Goal: Navigation & Orientation: Find specific page/section

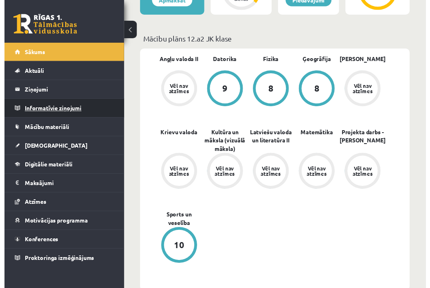
scroll to position [245, 0]
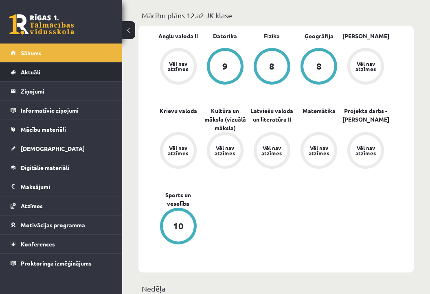
click at [36, 73] on span "Aktuāli" at bounding box center [31, 71] width 20 height 7
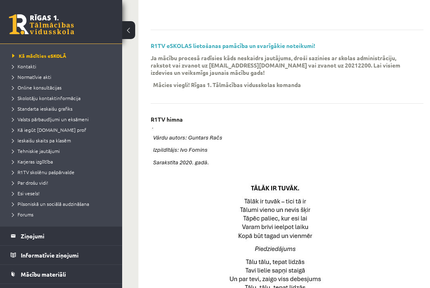
scroll to position [39, 0]
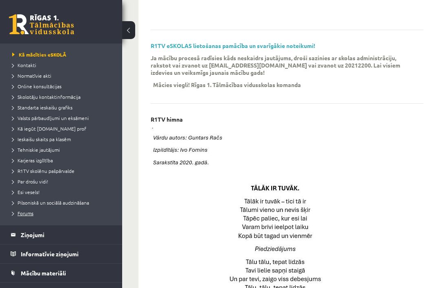
click at [25, 212] on span "Forums" at bounding box center [22, 213] width 21 height 7
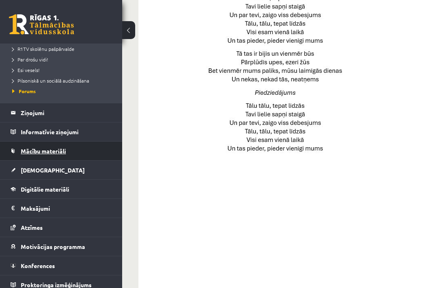
scroll to position [516, 0]
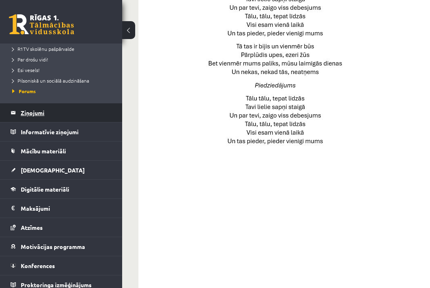
click at [39, 120] on legend "Ziņojumi 0" at bounding box center [66, 112] width 91 height 19
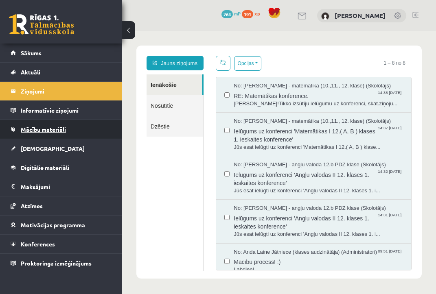
click at [61, 128] on span "Mācību materiāli" at bounding box center [43, 129] width 45 height 7
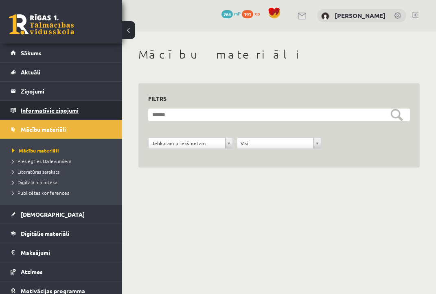
click at [62, 118] on legend "Informatīvie ziņojumi 0" at bounding box center [66, 110] width 91 height 19
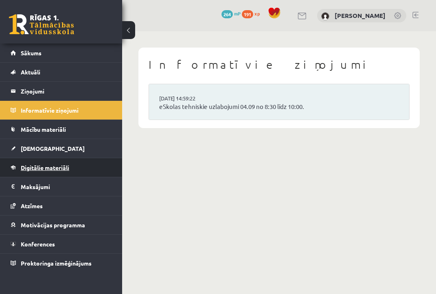
click at [44, 172] on link "Digitālie materiāli" at bounding box center [61, 167] width 101 height 19
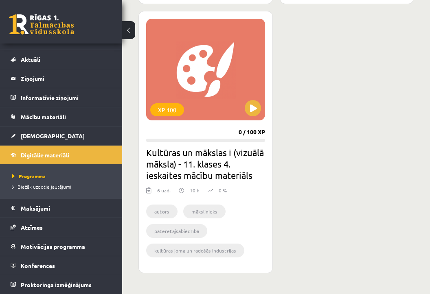
scroll to position [771, 0]
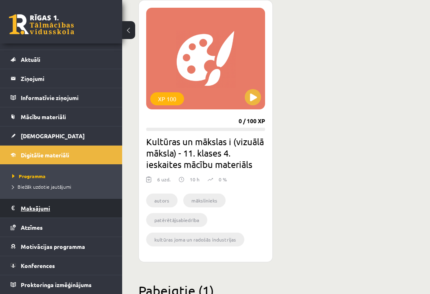
click at [32, 212] on legend "Maksājumi 0" at bounding box center [66, 208] width 91 height 19
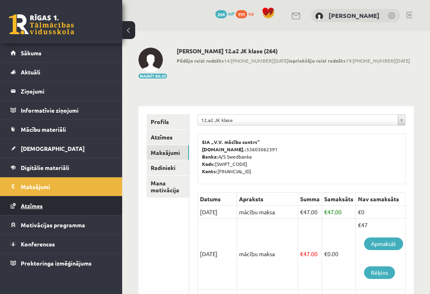
click at [34, 210] on link "Atzīmes" at bounding box center [61, 206] width 101 height 19
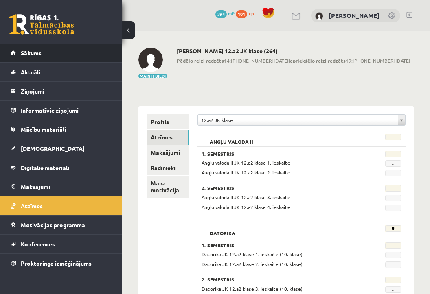
click at [34, 55] on span "Sākums" at bounding box center [31, 52] width 21 height 7
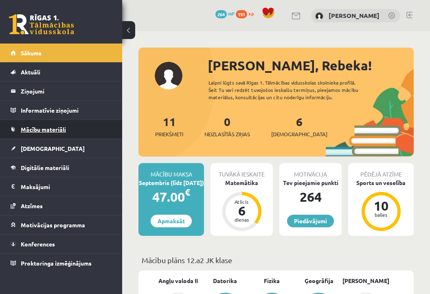
scroll to position [10, 0]
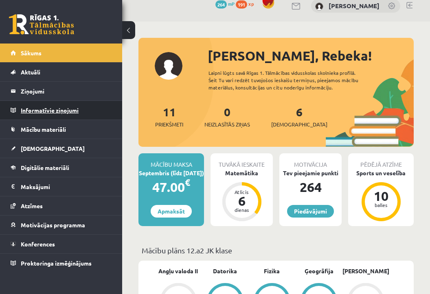
click at [50, 107] on legend "Informatīvie ziņojumi 0" at bounding box center [66, 110] width 91 height 19
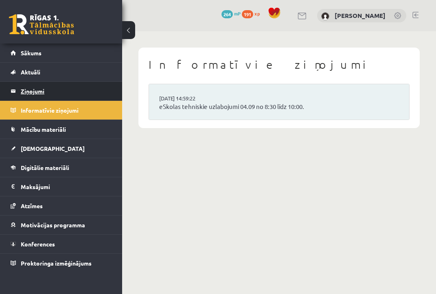
click at [50, 88] on legend "Ziņojumi 0" at bounding box center [66, 91] width 91 height 19
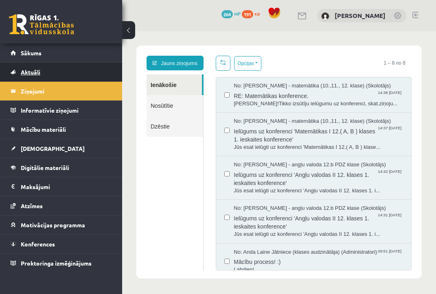
click at [54, 71] on link "Aktuāli" at bounding box center [61, 72] width 101 height 19
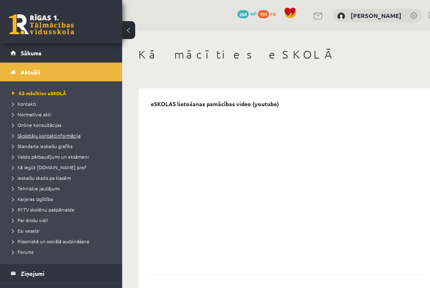
click at [44, 135] on span "Skolotāju kontaktinformācija" at bounding box center [46, 135] width 68 height 7
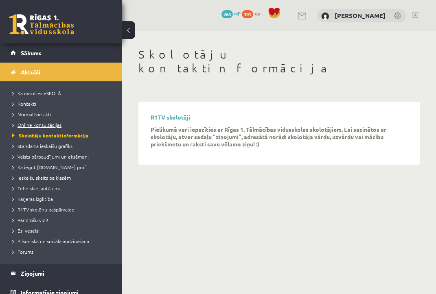
click at [42, 128] on link "Online konsultācijas" at bounding box center [63, 124] width 102 height 7
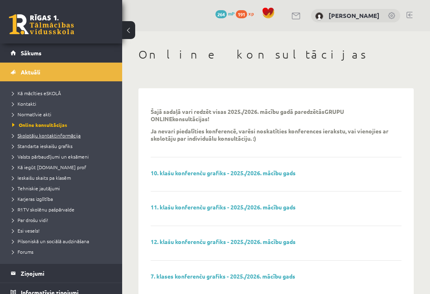
click at [42, 133] on span "Skolotāju kontaktinformācija" at bounding box center [46, 135] width 68 height 7
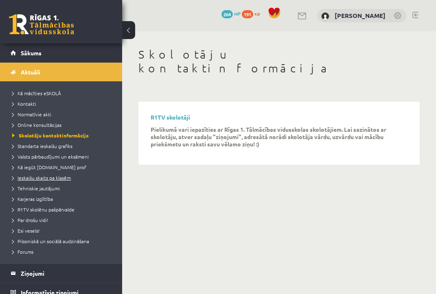
click at [37, 176] on span "Ieskaišu skaits pa klasēm" at bounding box center [41, 178] width 59 height 7
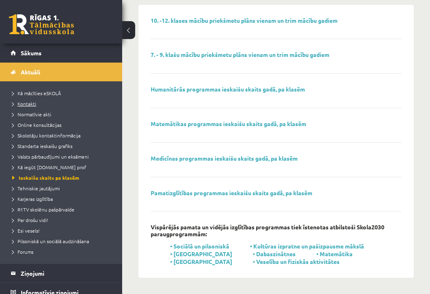
click at [33, 104] on span "Kontakti" at bounding box center [24, 104] width 24 height 7
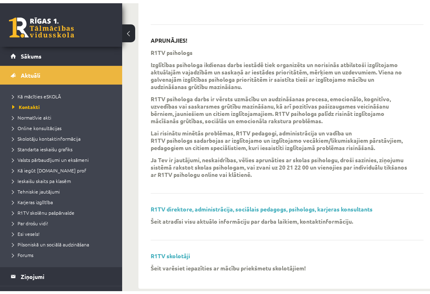
scroll to position [268, 0]
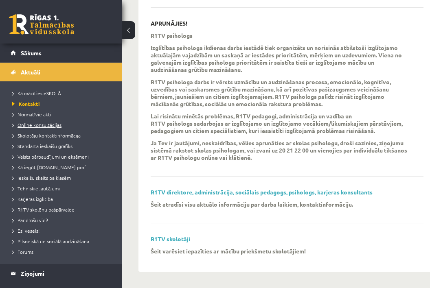
click at [36, 125] on span "Online konsultācijas" at bounding box center [36, 125] width 49 height 7
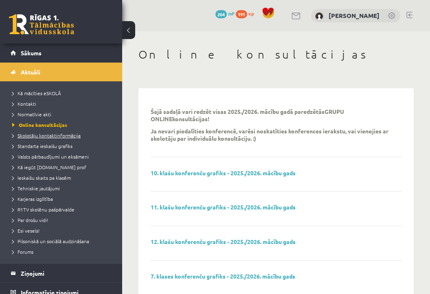
click at [33, 136] on span "Skolotāju kontaktinformācija" at bounding box center [46, 135] width 68 height 7
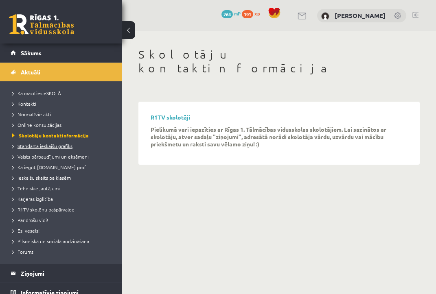
click at [37, 146] on span "Standarta ieskaišu grafiks" at bounding box center [42, 146] width 60 height 7
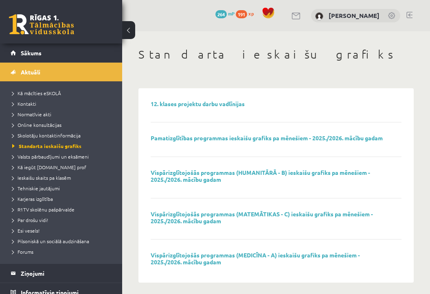
scroll to position [5, 0]
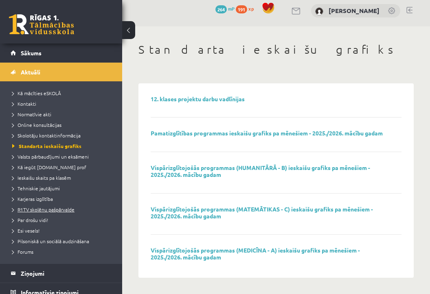
click at [28, 208] on span "R1TV skolēnu pašpārvalde" at bounding box center [43, 209] width 62 height 7
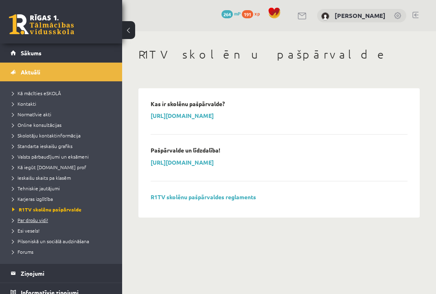
click at [37, 219] on span "Par drošu vidi!" at bounding box center [30, 220] width 36 height 7
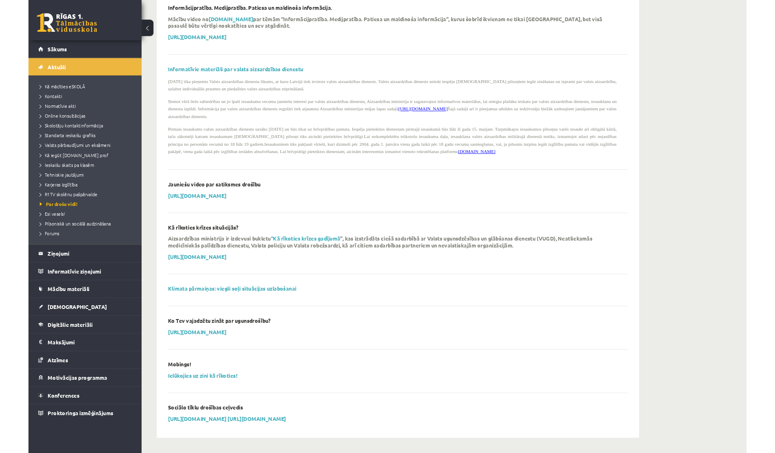
scroll to position [488, 0]
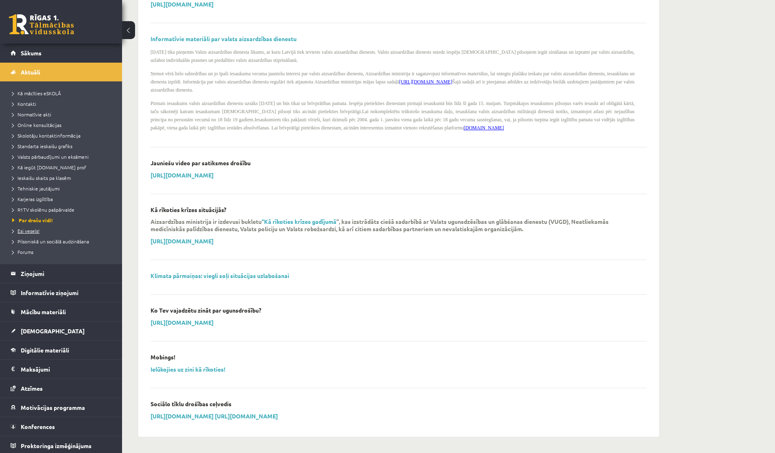
click at [31, 226] on li "Esi vesels!" at bounding box center [63, 230] width 102 height 11
click at [35, 225] on li "Par drošu vidi!" at bounding box center [63, 220] width 102 height 11
click at [29, 230] on span "Esi vesels!" at bounding box center [25, 230] width 27 height 7
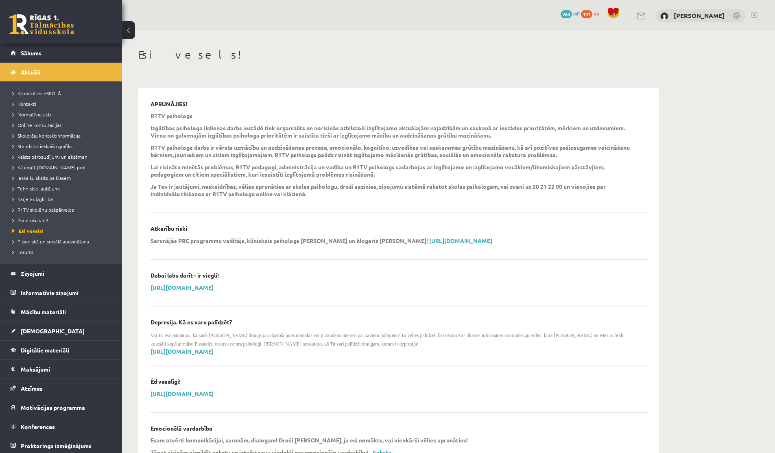
click at [35, 243] on span "Pilsoniskā un sociālā audzināšana" at bounding box center [50, 241] width 77 height 7
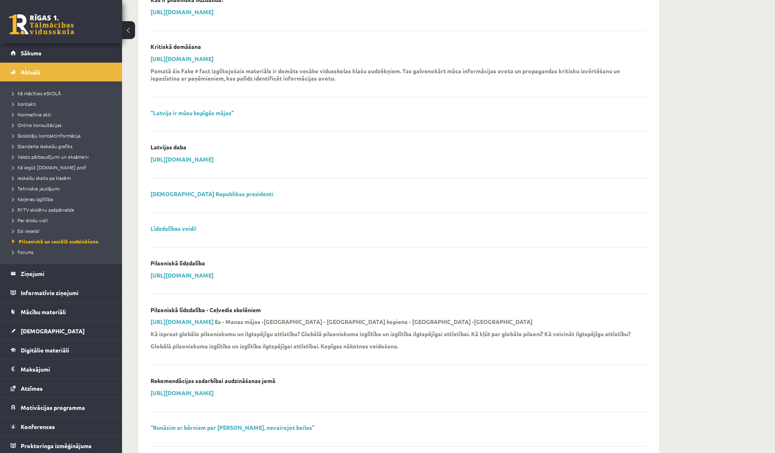
scroll to position [651, 0]
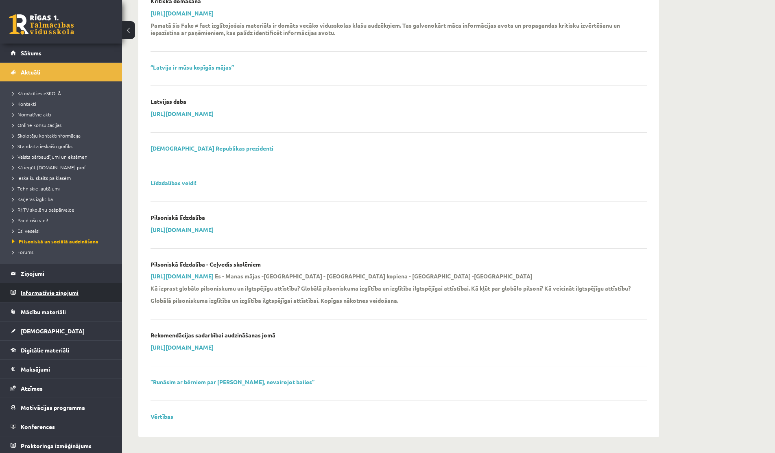
click at [35, 294] on legend "Informatīvie ziņojumi 0" at bounding box center [66, 292] width 91 height 19
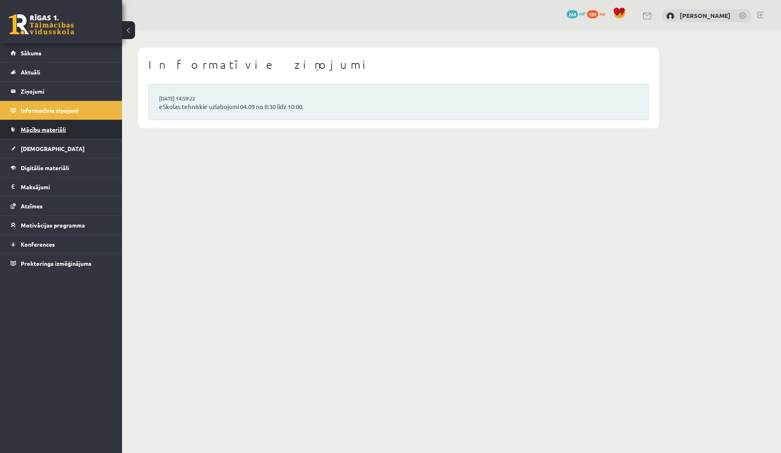
click at [37, 131] on span "Mācību materiāli" at bounding box center [43, 129] width 45 height 7
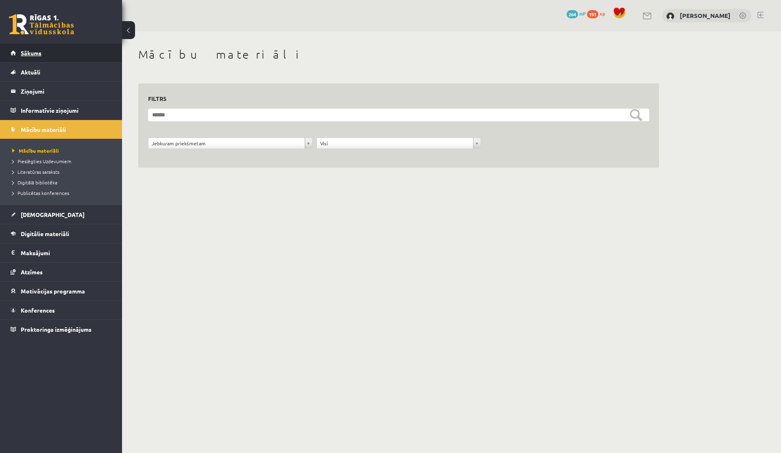
click at [33, 56] on span "Sākums" at bounding box center [31, 52] width 21 height 7
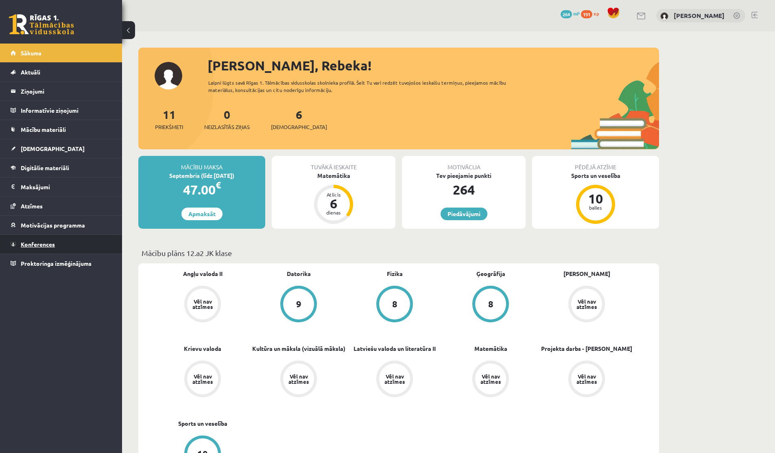
click at [31, 246] on span "Konferences" at bounding box center [38, 243] width 34 height 7
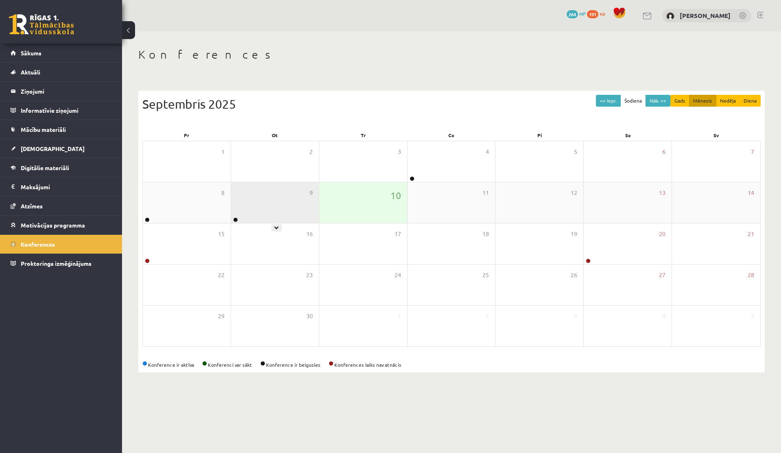
click at [257, 192] on div "9" at bounding box center [275, 202] width 88 height 41
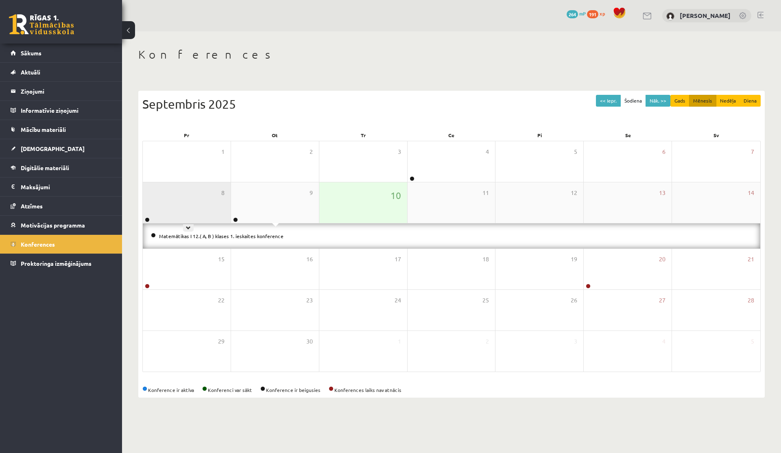
click at [216, 213] on div "8" at bounding box center [187, 202] width 88 height 41
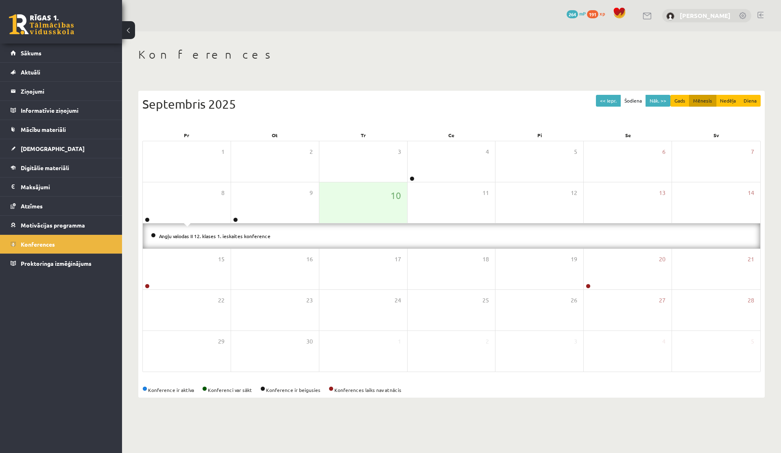
click at [696, 15] on link "[PERSON_NAME]" at bounding box center [705, 15] width 51 height 8
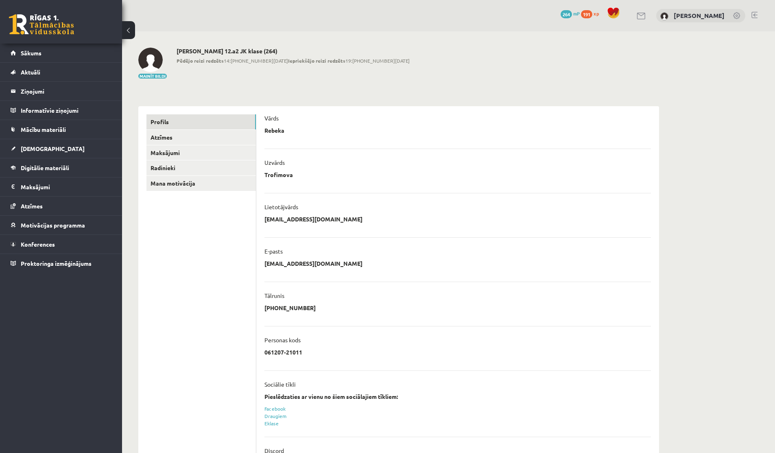
scroll to position [38, 0]
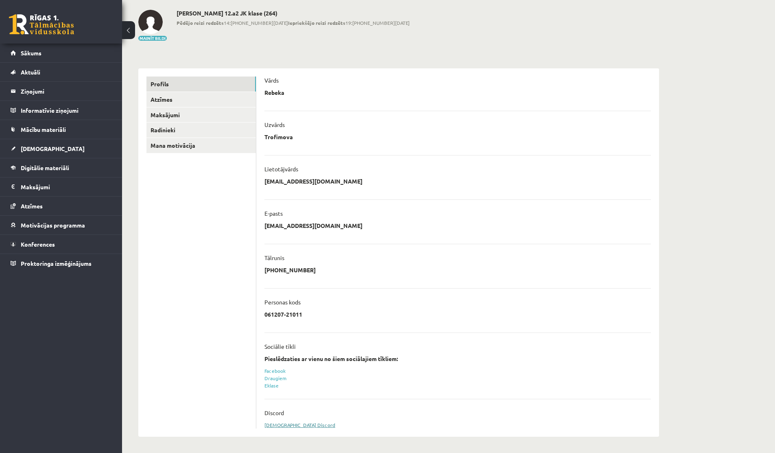
click at [277, 424] on link "Sasaistīt Discord" at bounding box center [300, 425] width 71 height 7
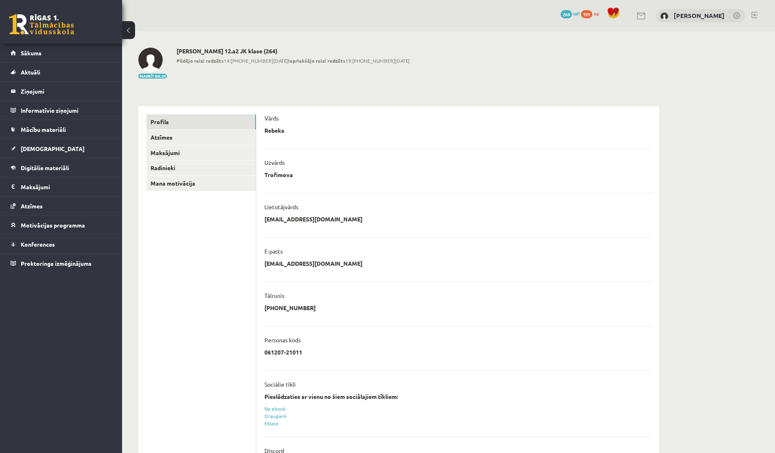
scroll to position [38, 0]
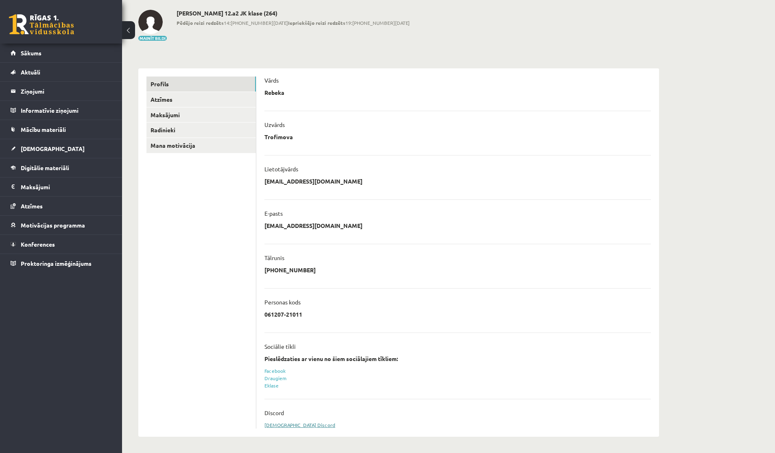
click at [269, 423] on link "[DEMOGRAPHIC_DATA] Discord" at bounding box center [300, 425] width 71 height 7
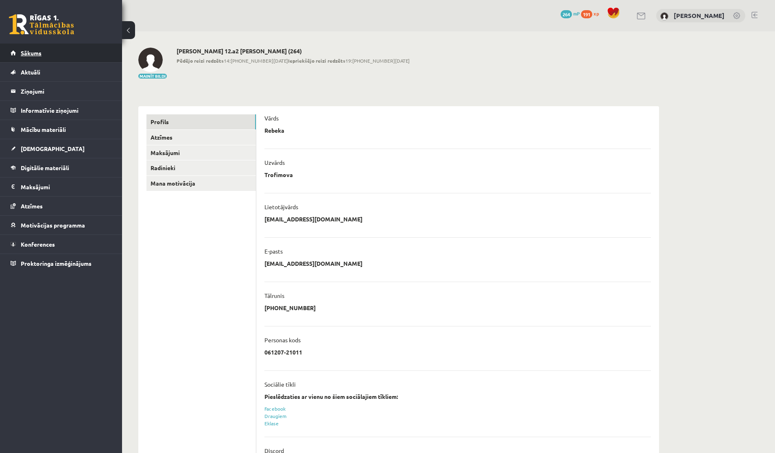
click at [38, 56] on link "Sākums" at bounding box center [61, 53] width 101 height 19
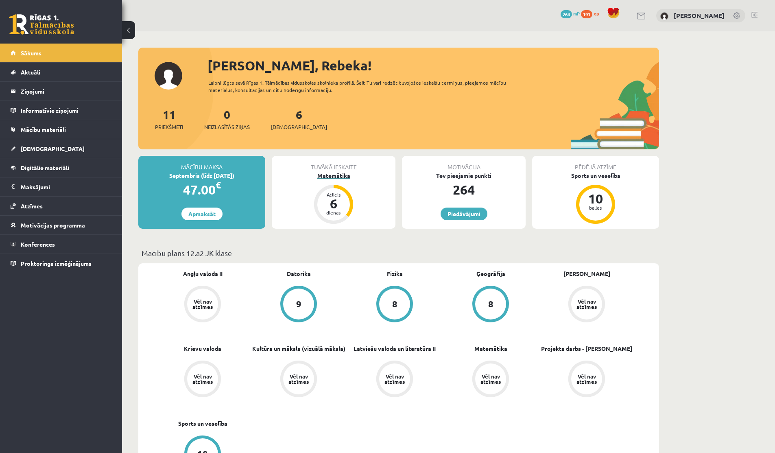
click at [336, 208] on div "6" at bounding box center [333, 203] width 24 height 13
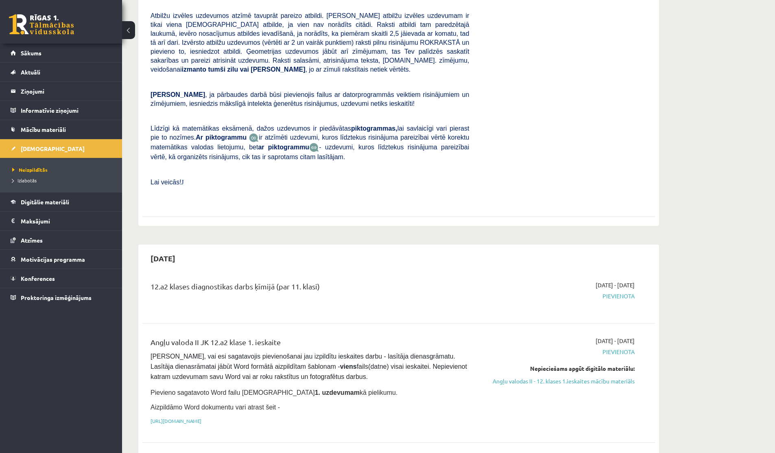
scroll to position [15, 0]
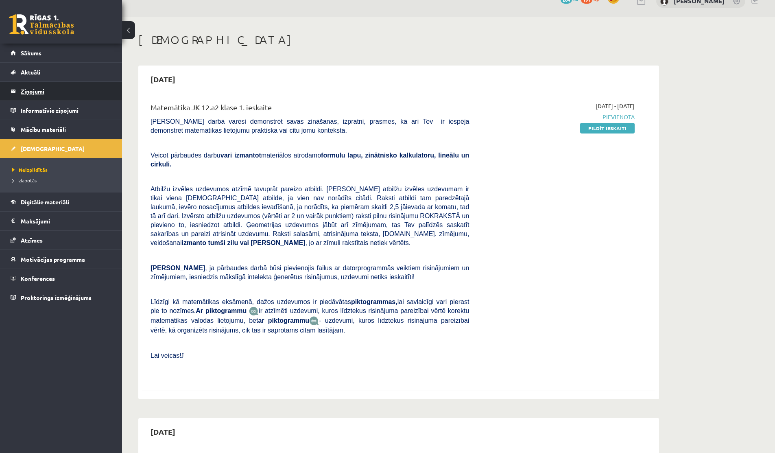
click at [15, 88] on link "Ziņojumi 0" at bounding box center [61, 91] width 101 height 19
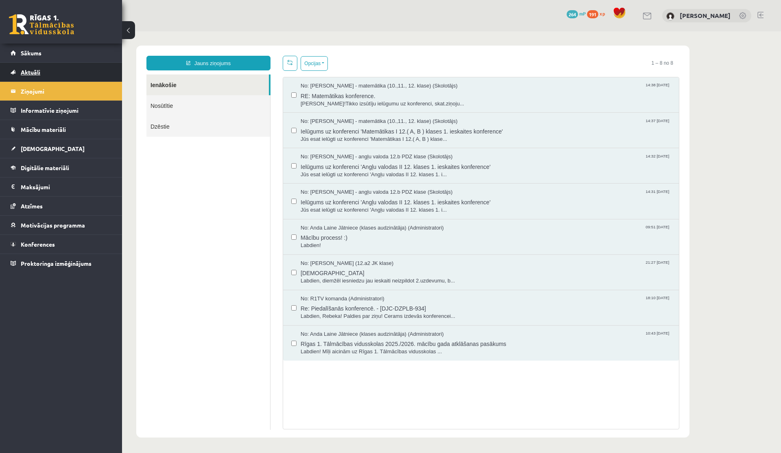
click at [28, 68] on link "Aktuāli" at bounding box center [61, 72] width 101 height 19
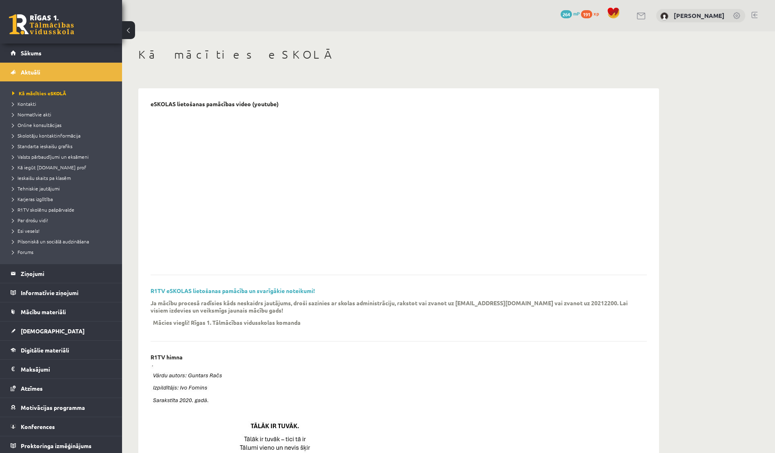
scroll to position [2, 0]
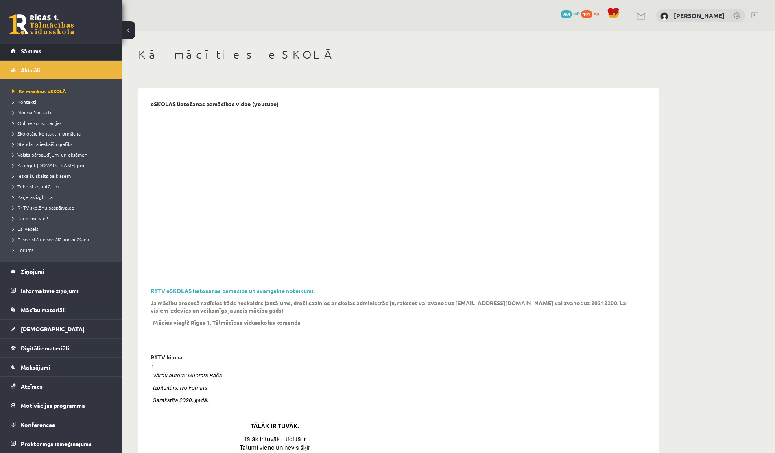
click at [24, 55] on link "Sākums" at bounding box center [61, 51] width 101 height 19
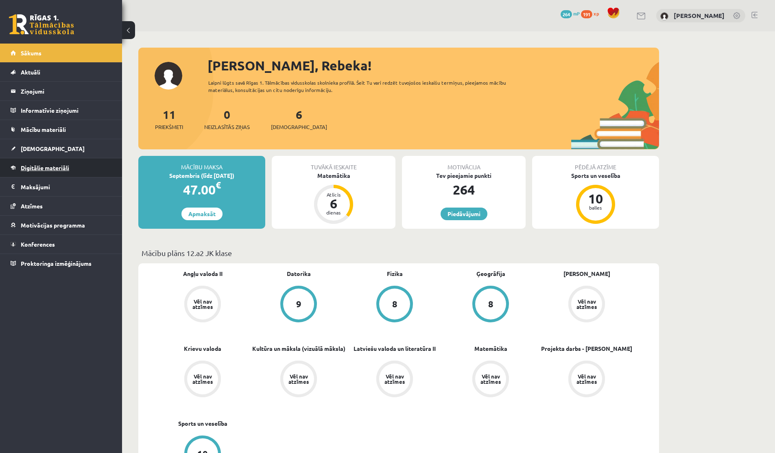
click at [31, 173] on link "Digitālie materiāli" at bounding box center [61, 167] width 101 height 19
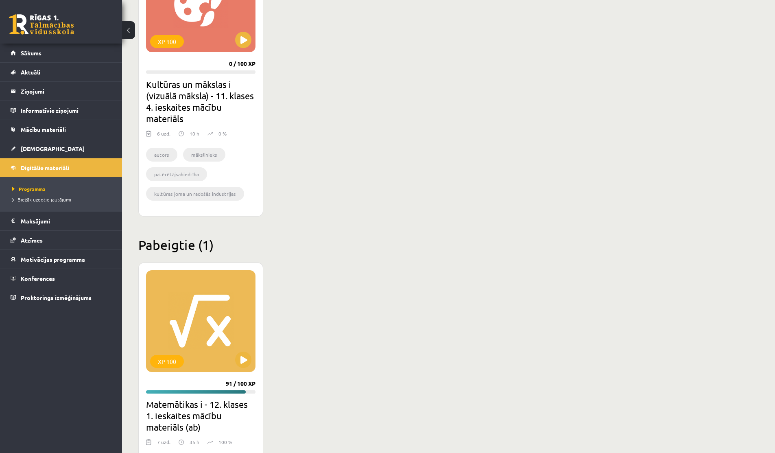
scroll to position [658, 0]
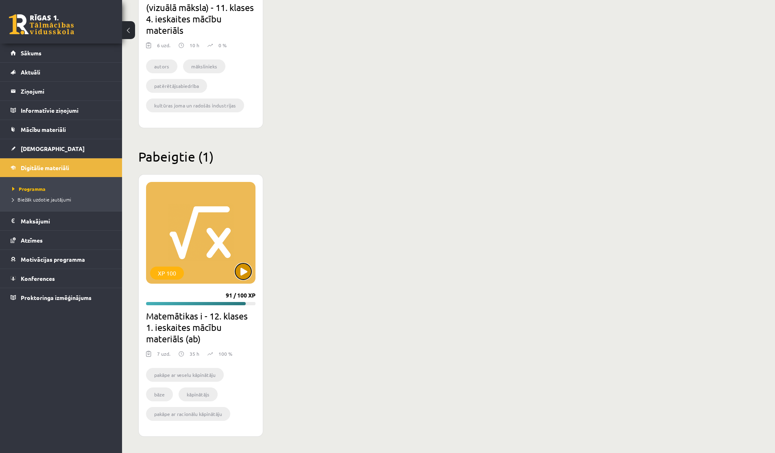
click at [242, 269] on button at bounding box center [243, 271] width 16 height 16
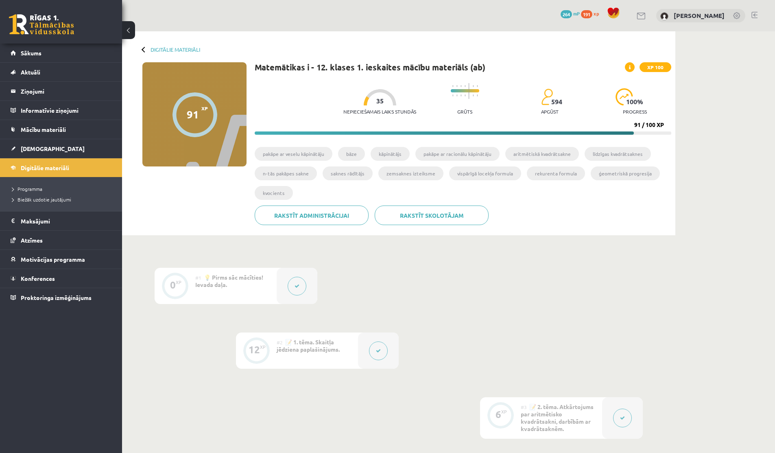
click at [298, 291] on button at bounding box center [297, 286] width 19 height 19
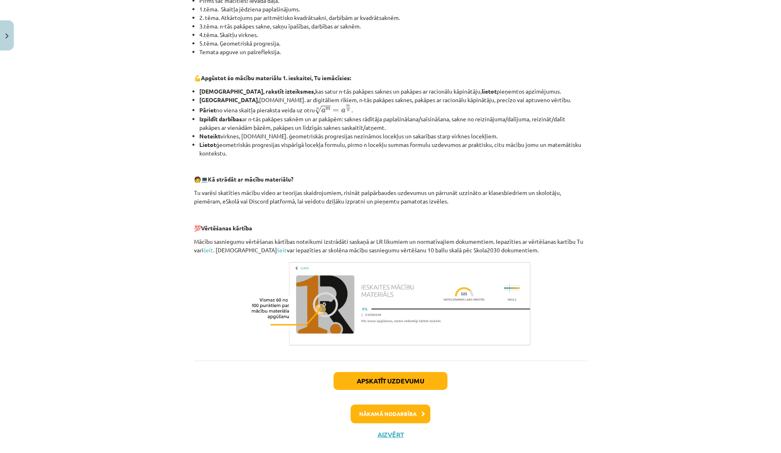
scroll to position [227, 0]
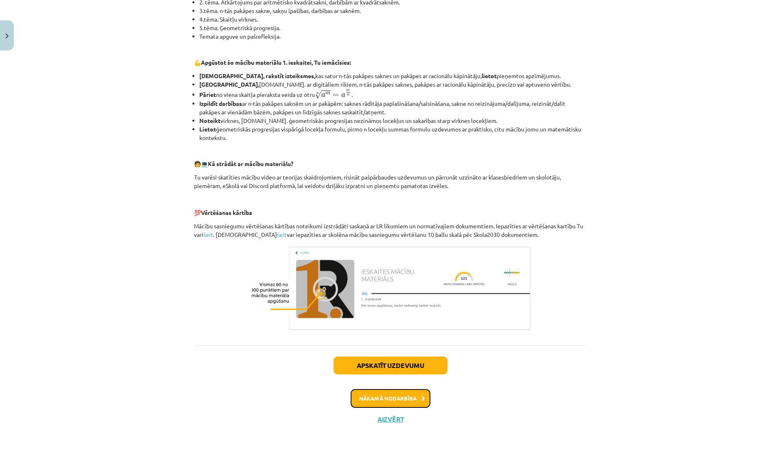
click at [372, 394] on button "Nākamā nodarbība" at bounding box center [391, 398] width 80 height 19
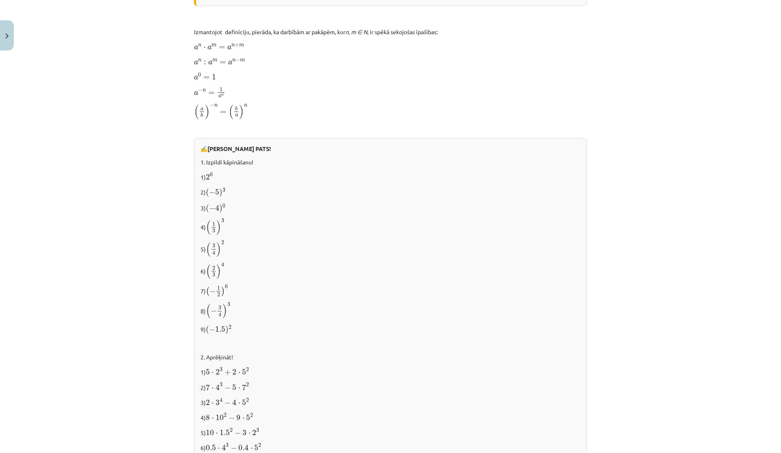
scroll to position [730, 0]
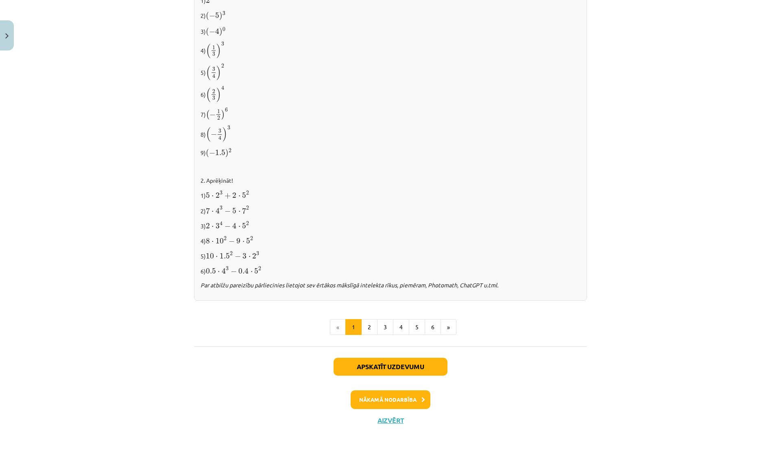
click at [383, 423] on div "Apskatīt uzdevumu Nākamā nodarbība Aizvērt" at bounding box center [390, 387] width 393 height 83
click at [383, 421] on button "Aizvērt" at bounding box center [390, 420] width 31 height 8
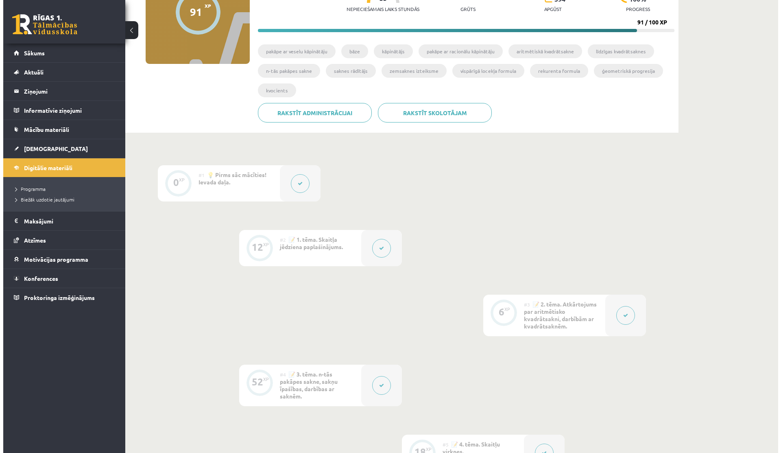
scroll to position [118, 0]
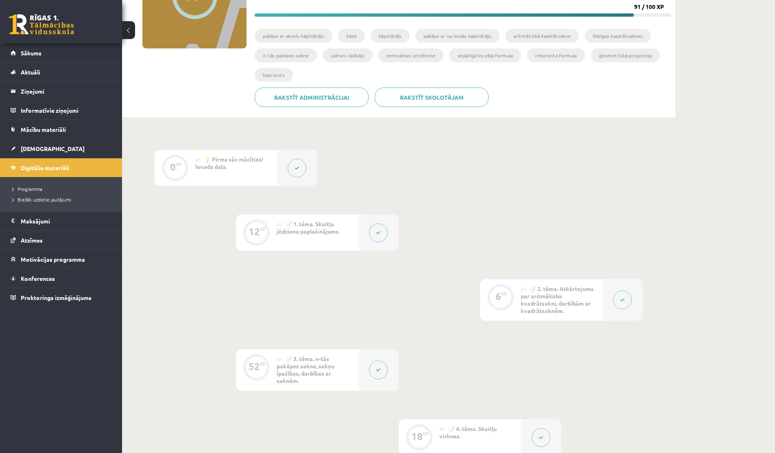
click at [615, 299] on button at bounding box center [622, 300] width 19 height 19
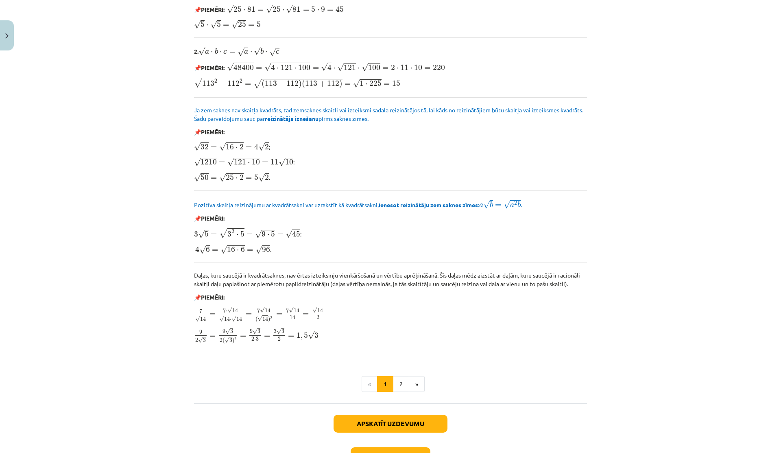
scroll to position [851, 0]
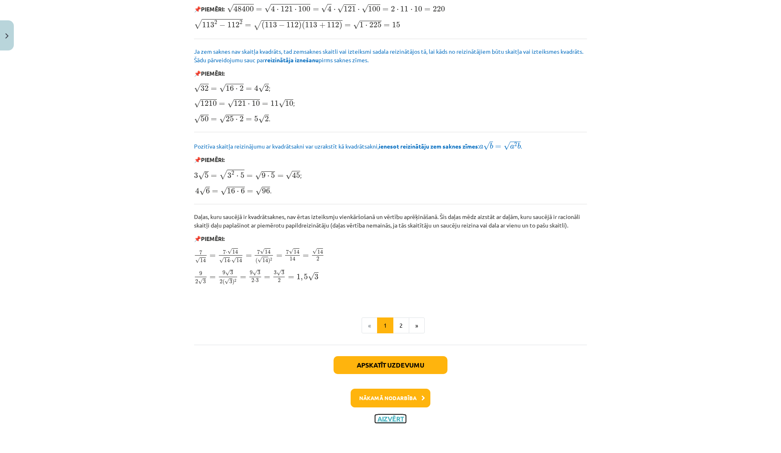
click at [394, 418] on button "Aizvērt" at bounding box center [390, 419] width 31 height 8
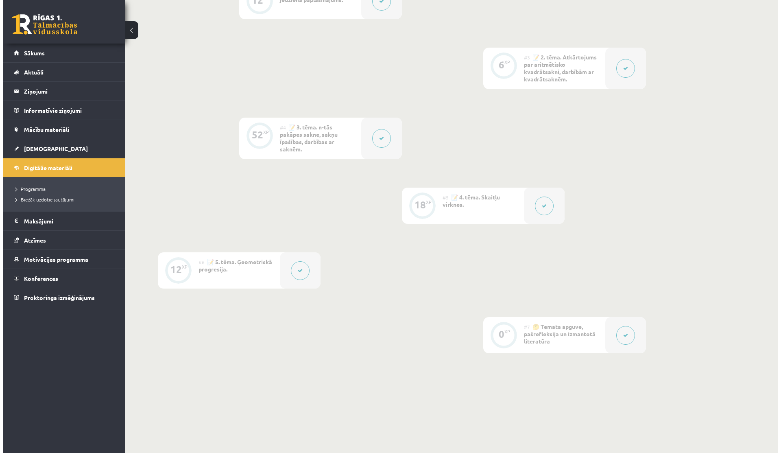
scroll to position [351, 0]
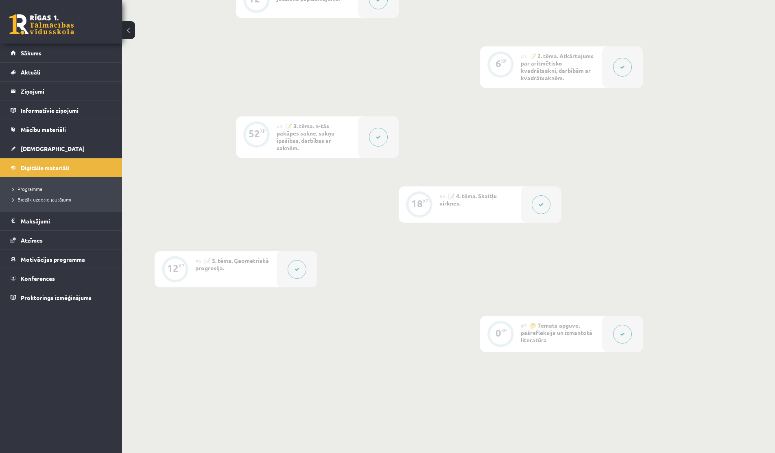
click at [393, 142] on div at bounding box center [378, 137] width 41 height 42
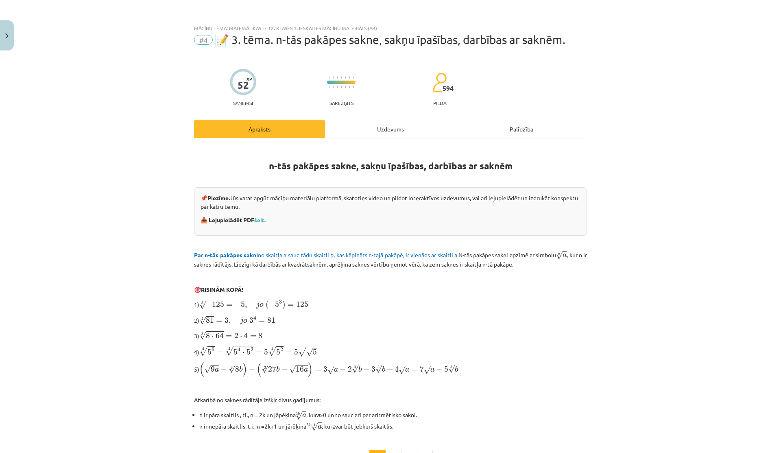
scroll to position [130, 0]
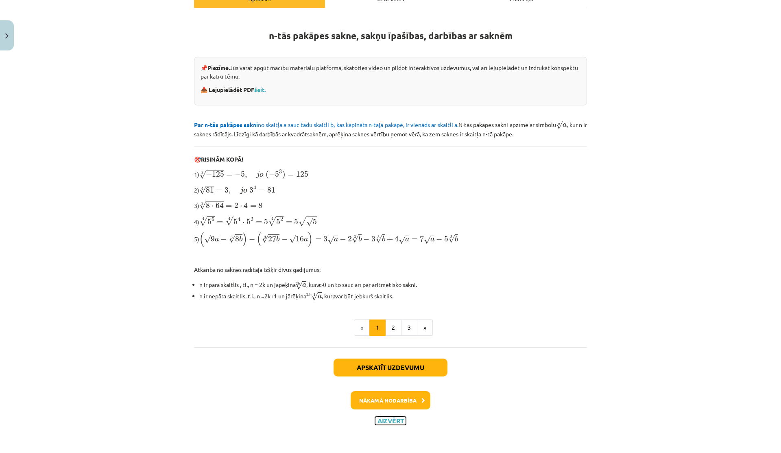
click at [383, 421] on button "Aizvērt" at bounding box center [390, 421] width 31 height 8
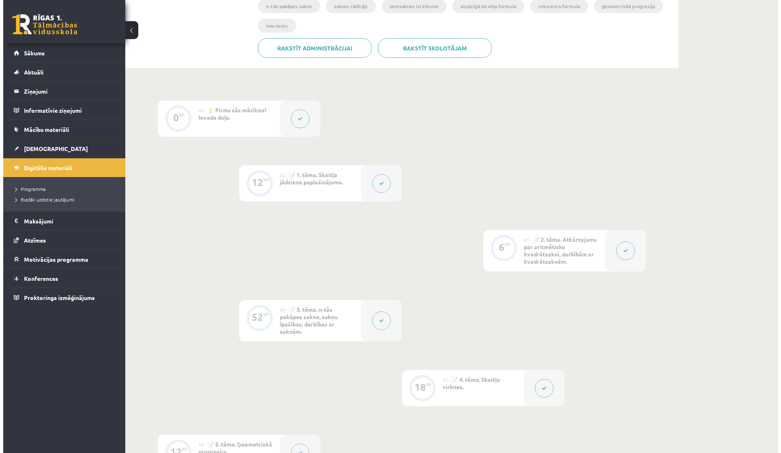
scroll to position [0, 0]
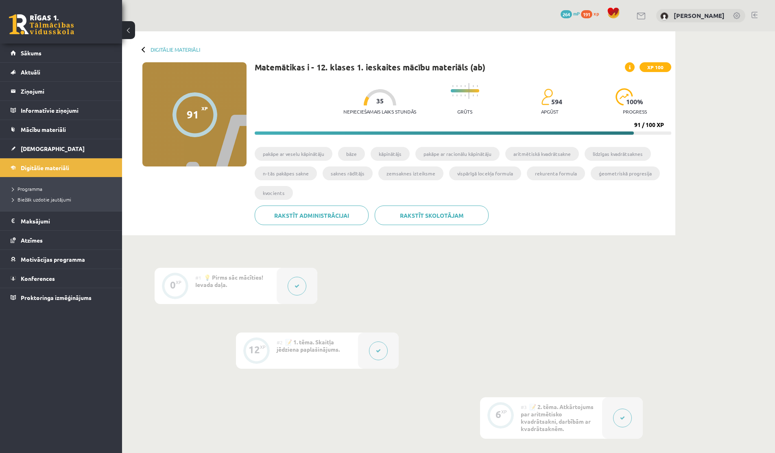
click at [298, 285] on icon at bounding box center [297, 286] width 5 height 5
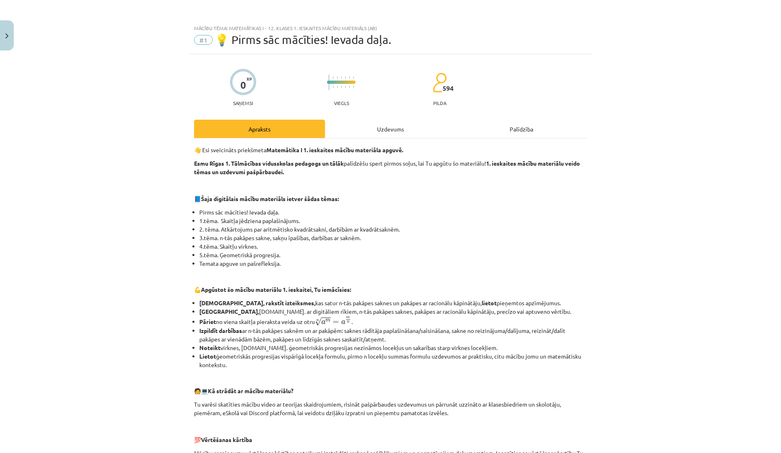
scroll to position [227, 0]
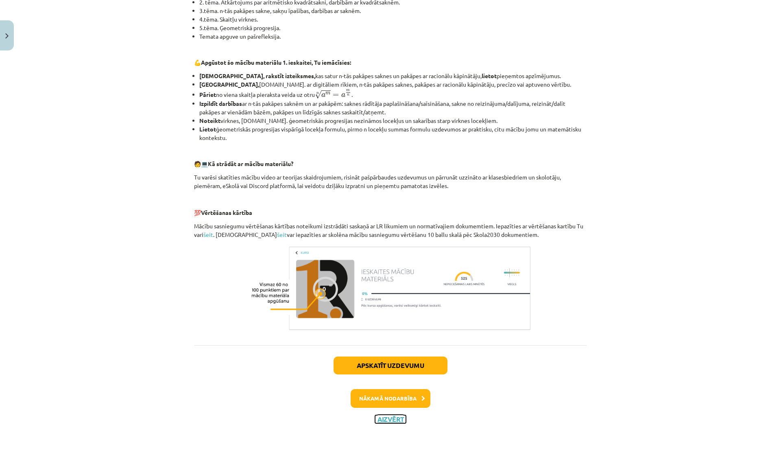
click at [390, 418] on button "Aizvērt" at bounding box center [390, 419] width 31 height 8
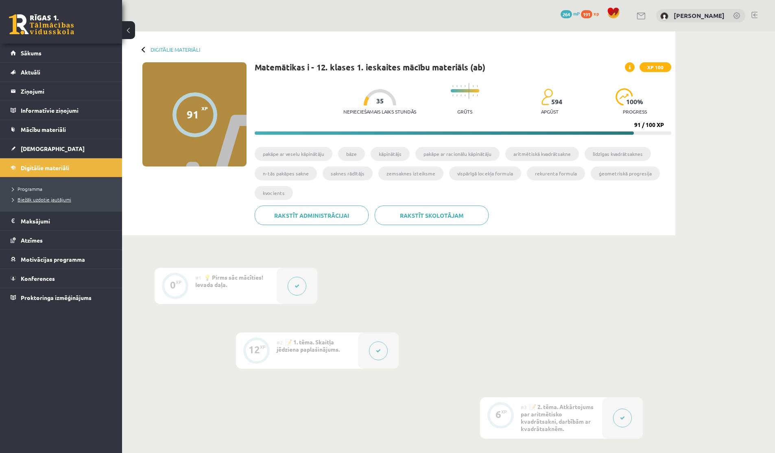
click at [31, 197] on span "Biežāk uzdotie jautājumi" at bounding box center [41, 199] width 59 height 7
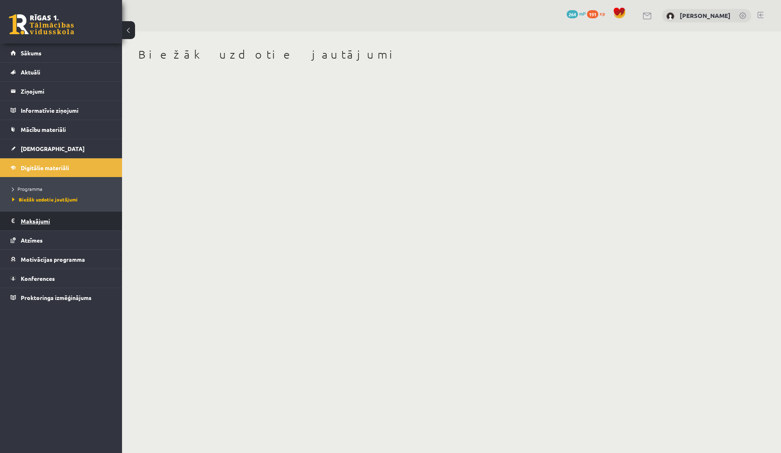
click at [31, 220] on legend "Maksājumi 0" at bounding box center [66, 221] width 91 height 19
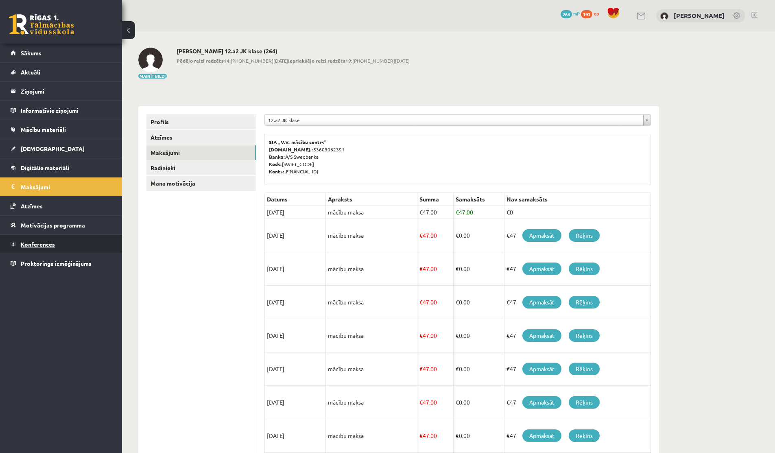
click at [31, 250] on link "Konferences" at bounding box center [61, 244] width 101 height 19
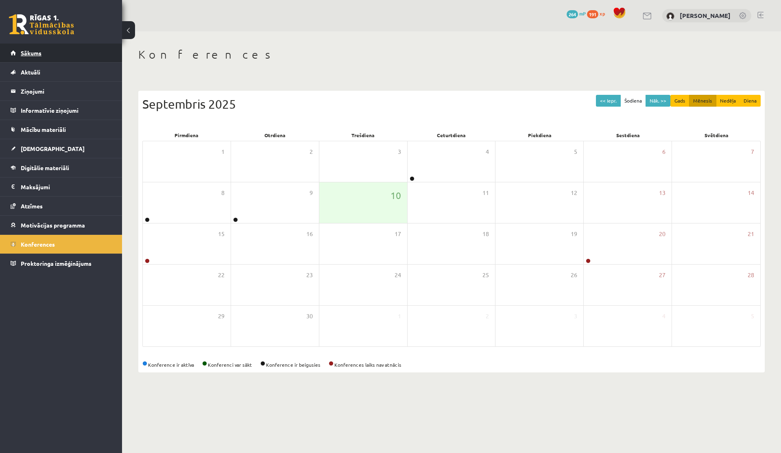
click at [15, 56] on link "Sākums" at bounding box center [61, 53] width 101 height 19
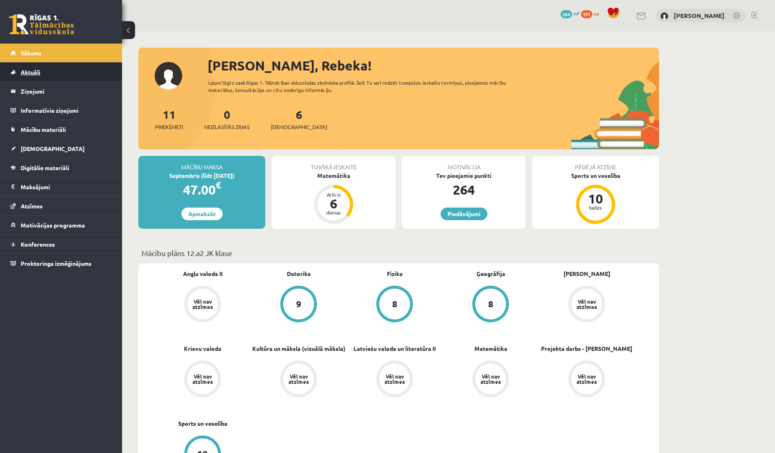
click at [22, 68] on link "Aktuāli" at bounding box center [61, 72] width 101 height 19
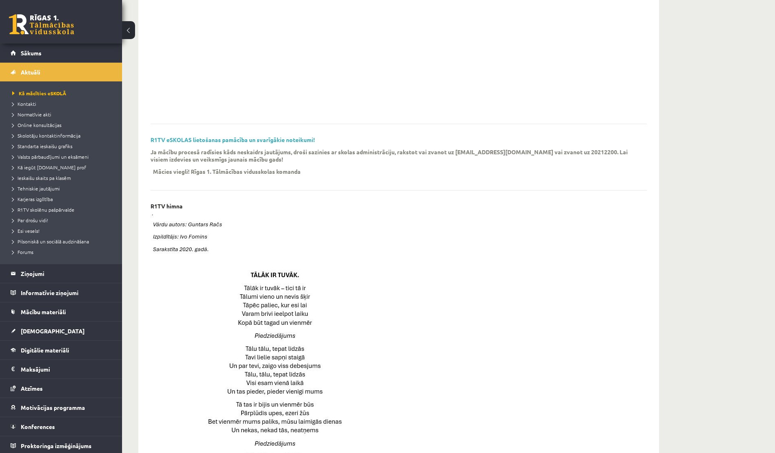
scroll to position [434, 0]
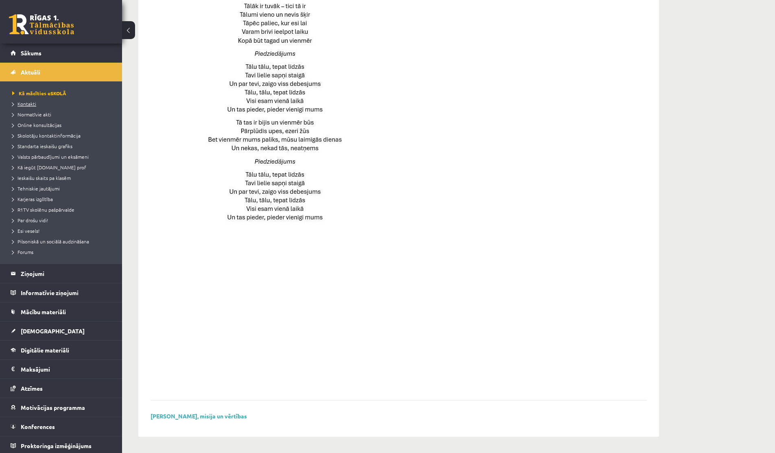
click at [29, 104] on span "Kontakti" at bounding box center [24, 104] width 24 height 7
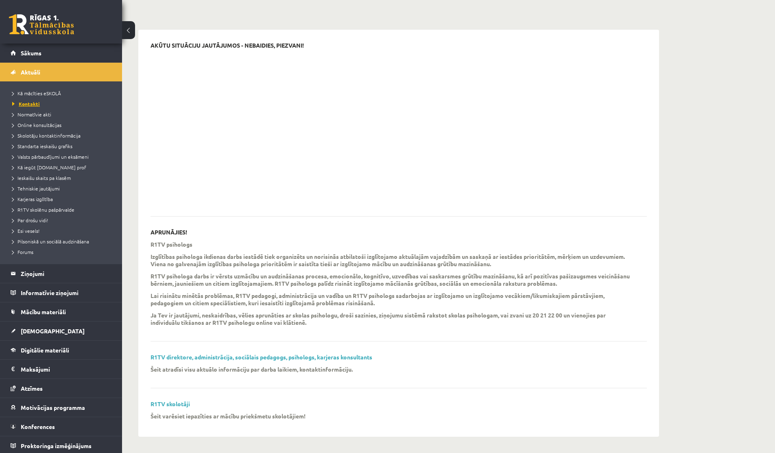
scroll to position [59, 0]
click at [252, 358] on link "R1TV direktore, administrācija, sociālais pedagogs, psihologs, karjeras konsult…" at bounding box center [262, 356] width 222 height 7
click at [48, 114] on span "Normatīvie akti" at bounding box center [31, 114] width 39 height 7
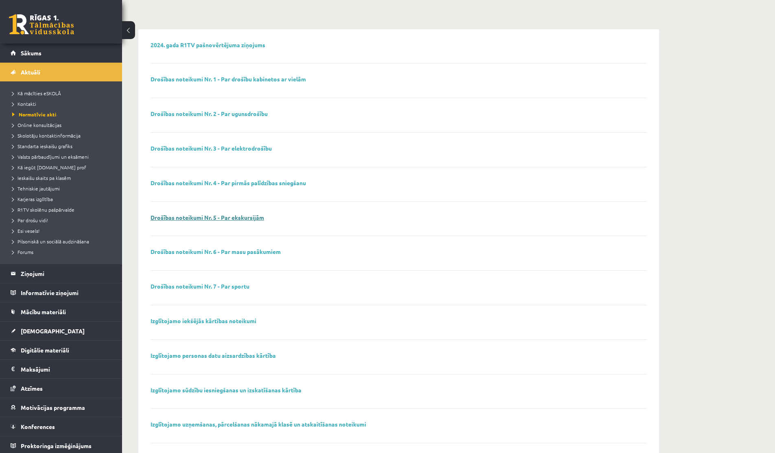
scroll to position [378, 0]
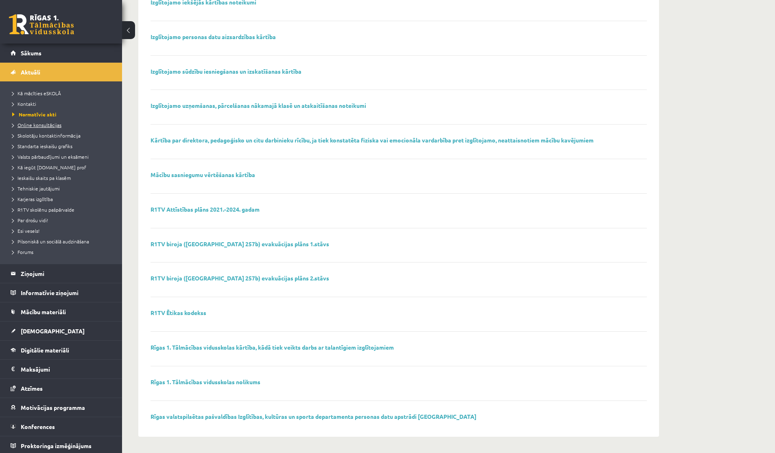
click at [32, 125] on span "Online konsultācijas" at bounding box center [36, 125] width 49 height 7
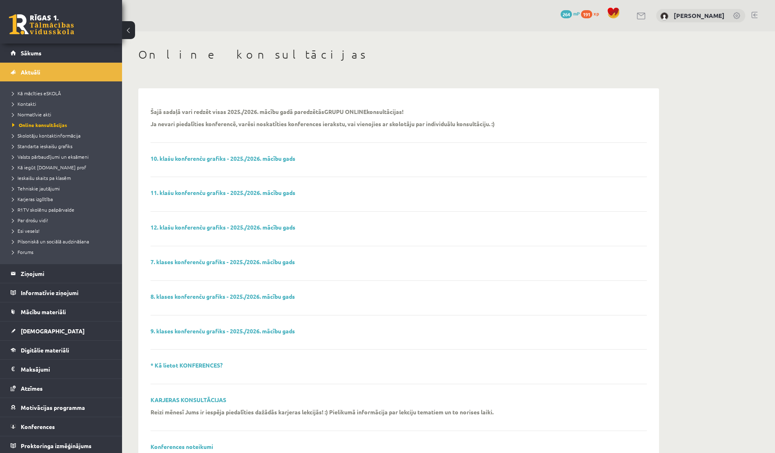
scroll to position [119, 0]
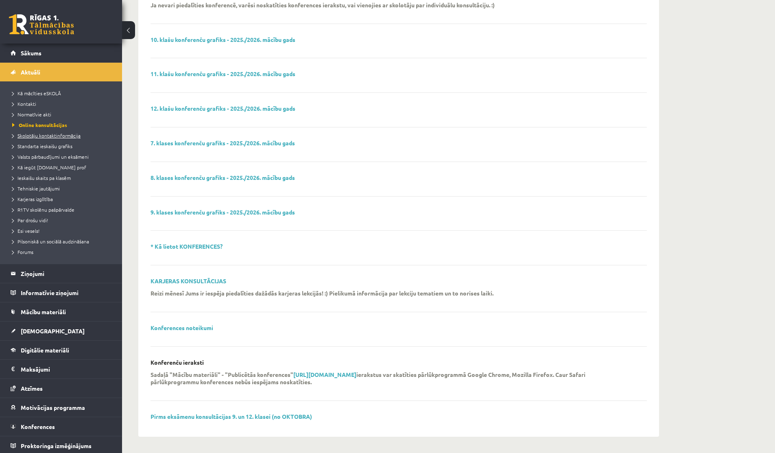
click at [49, 138] on span "Skolotāju kontaktinformācija" at bounding box center [46, 135] width 68 height 7
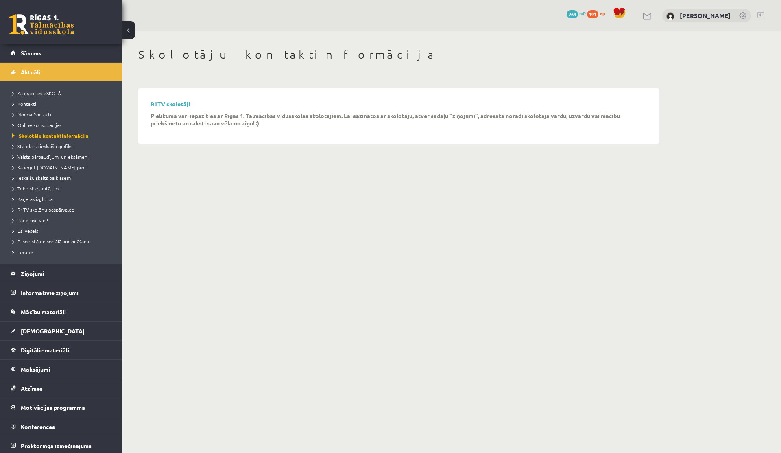
click at [48, 144] on span "Standarta ieskaišu grafiks" at bounding box center [42, 146] width 60 height 7
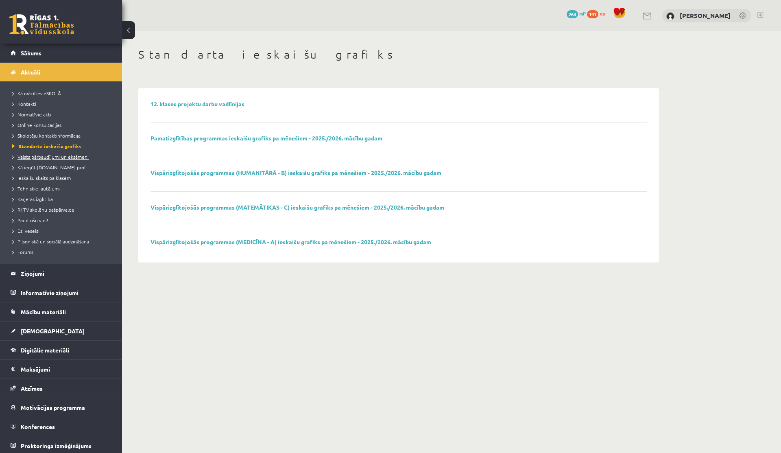
click at [48, 157] on span "Valsts pārbaudījumi un eksāmeni" at bounding box center [50, 156] width 77 height 7
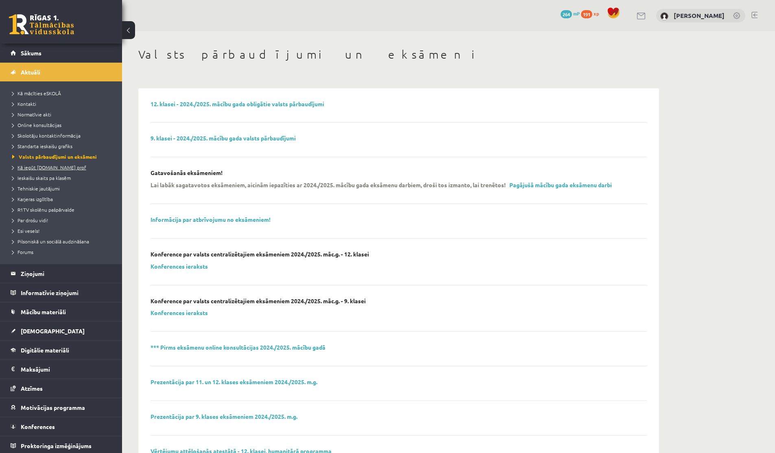
click at [46, 167] on span "Kā iegūt [DOMAIN_NAME] prof" at bounding box center [49, 167] width 74 height 7
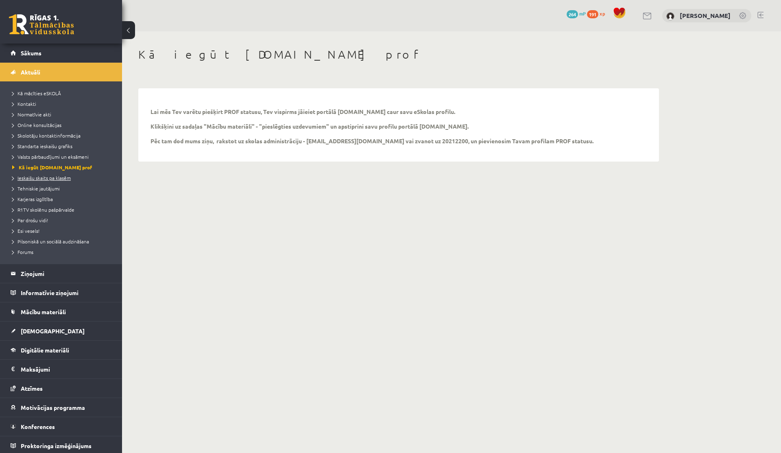
click at [45, 178] on span "Ieskaišu skaits pa klasēm" at bounding box center [41, 178] width 59 height 7
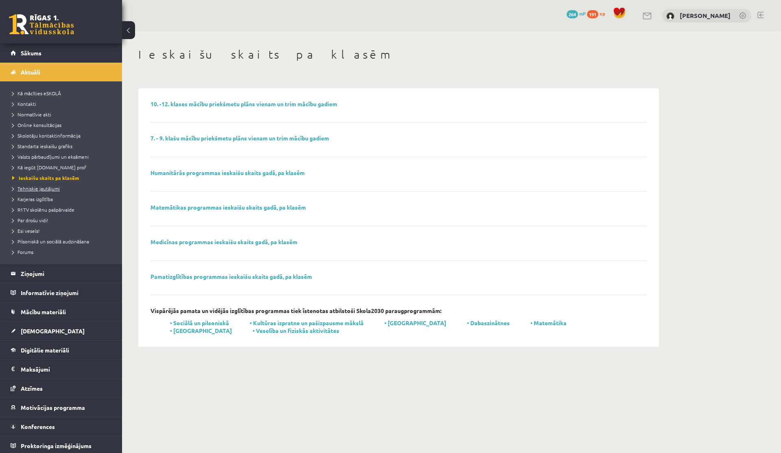
click at [39, 187] on span "Tehniskie jautājumi" at bounding box center [36, 188] width 48 height 7
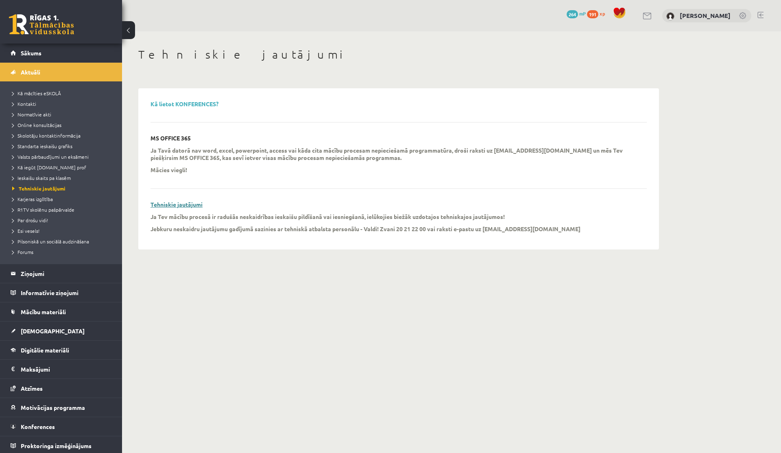
click at [195, 205] on link "Tehniskie jautājumi" at bounding box center [177, 204] width 52 height 7
click at [34, 197] on span "Karjeras izglītība" at bounding box center [32, 199] width 41 height 7
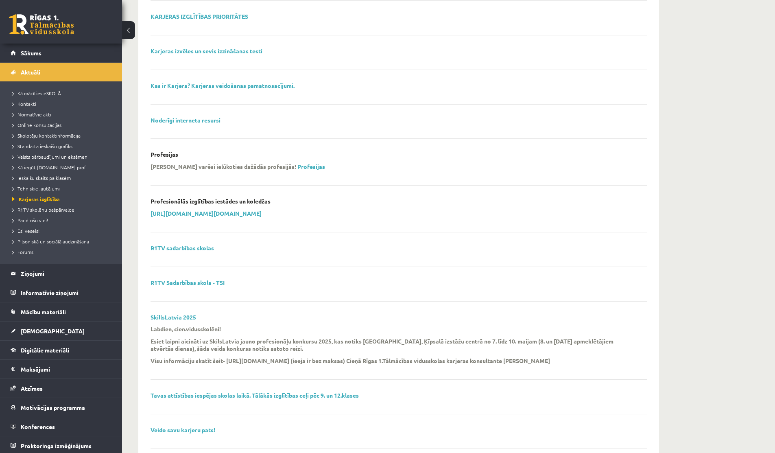
scroll to position [803, 0]
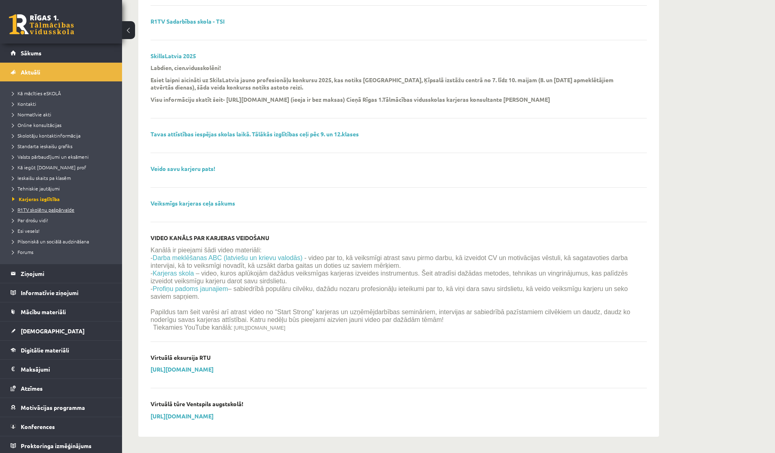
click at [39, 207] on span "R1TV skolēnu pašpārvalde" at bounding box center [43, 209] width 62 height 7
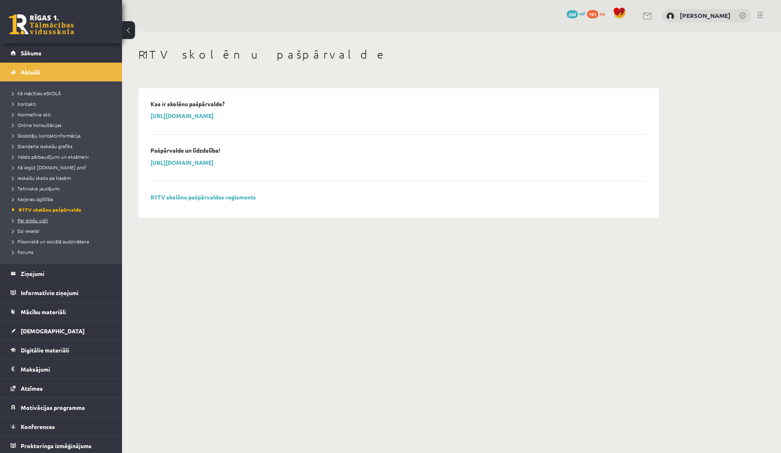
click at [43, 219] on span "Par drošu vidi!" at bounding box center [30, 220] width 36 height 7
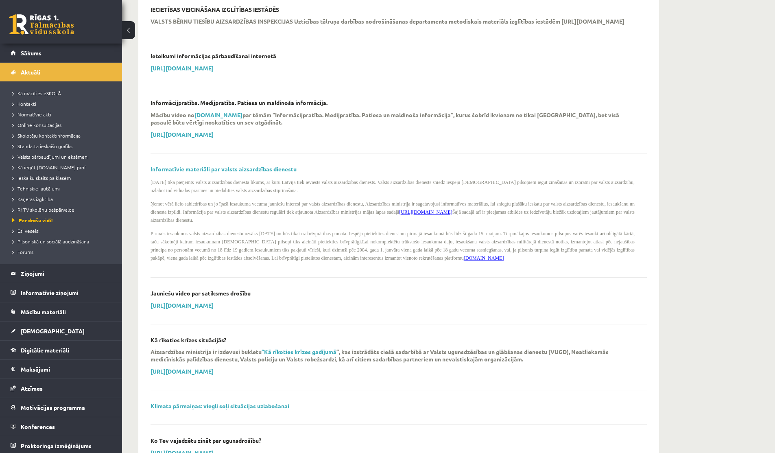
scroll to position [488, 0]
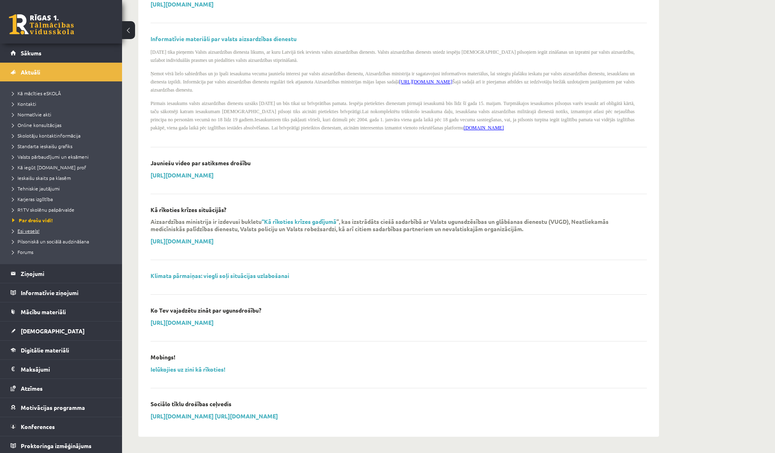
click at [25, 230] on span "Esi vesels!" at bounding box center [25, 230] width 27 height 7
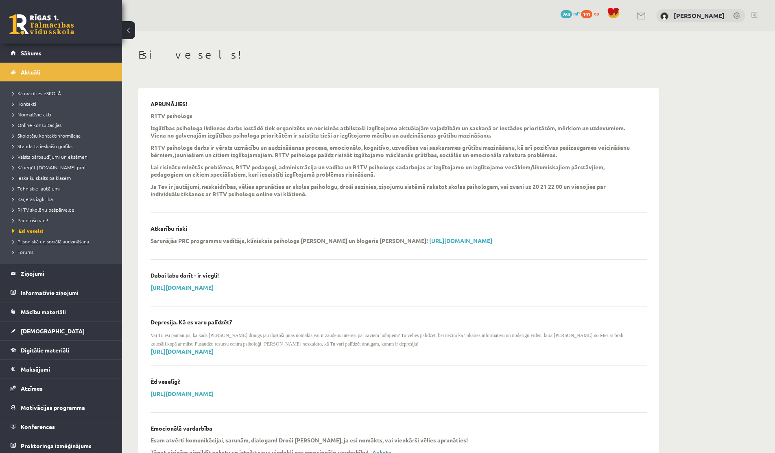
click at [68, 243] on span "Pilsoniskā un sociālā audzināšana" at bounding box center [50, 241] width 77 height 7
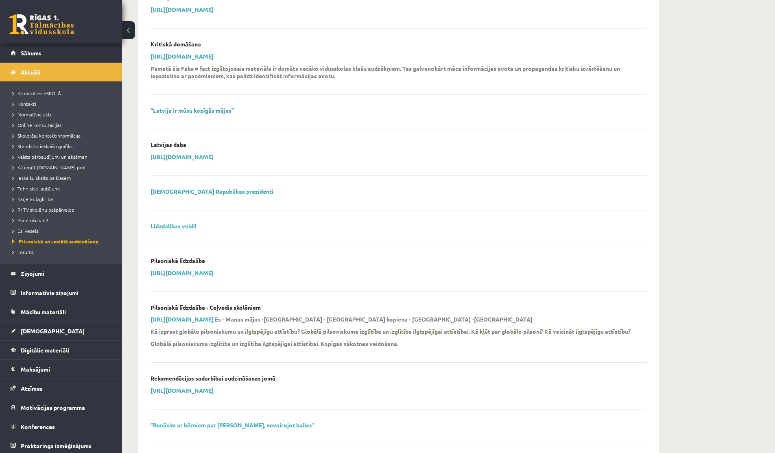
scroll to position [651, 0]
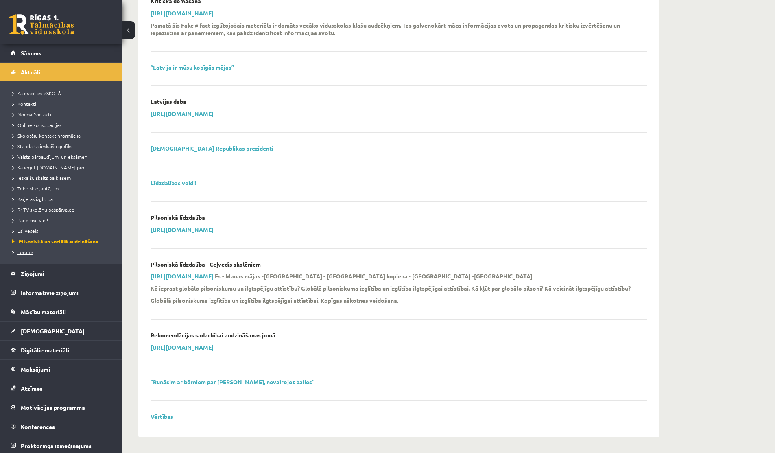
click at [24, 252] on span "Forums" at bounding box center [22, 252] width 21 height 7
click at [40, 267] on legend "Ziņojumi 0" at bounding box center [66, 273] width 91 height 19
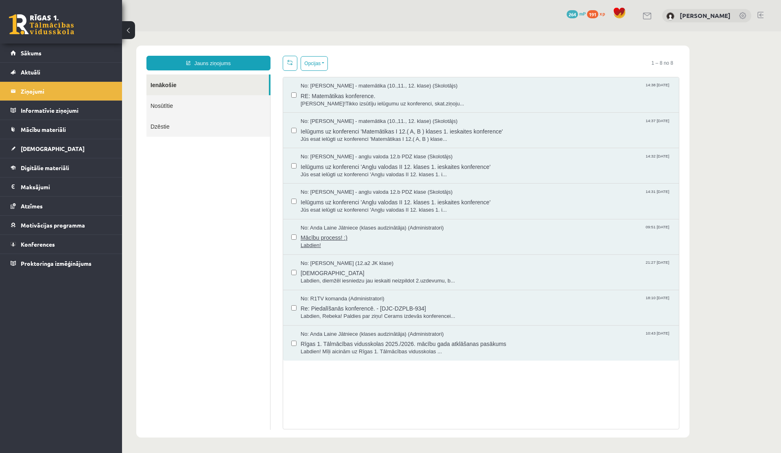
click at [330, 243] on span "Labdien!" at bounding box center [486, 246] width 370 height 8
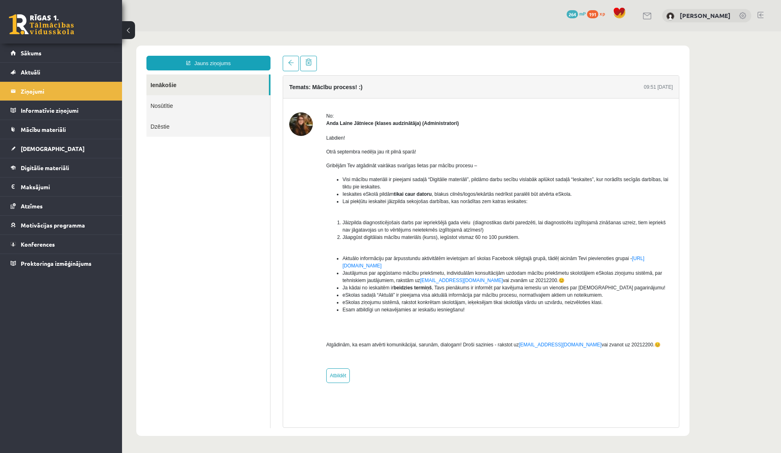
click at [233, 90] on link "Ienākošie" at bounding box center [207, 84] width 122 height 21
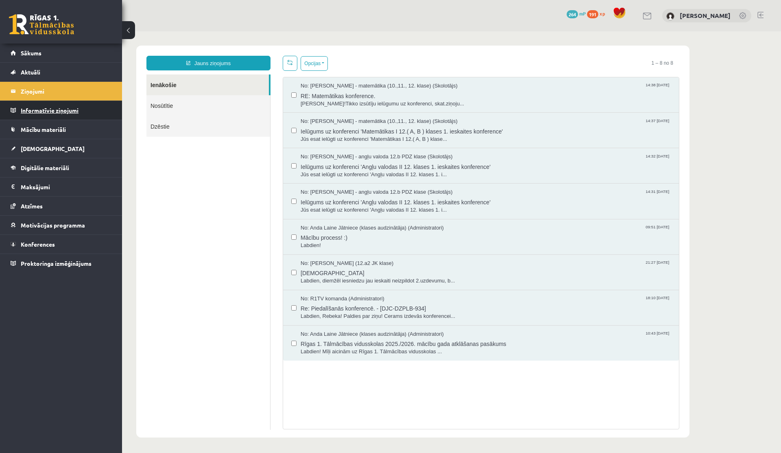
click at [27, 116] on legend "Informatīvie ziņojumi 0" at bounding box center [66, 110] width 91 height 19
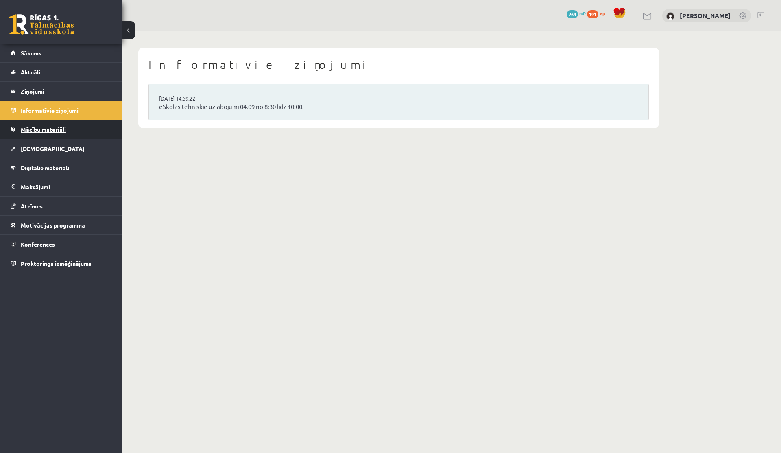
click at [37, 128] on span "Mācību materiāli" at bounding box center [43, 129] width 45 height 7
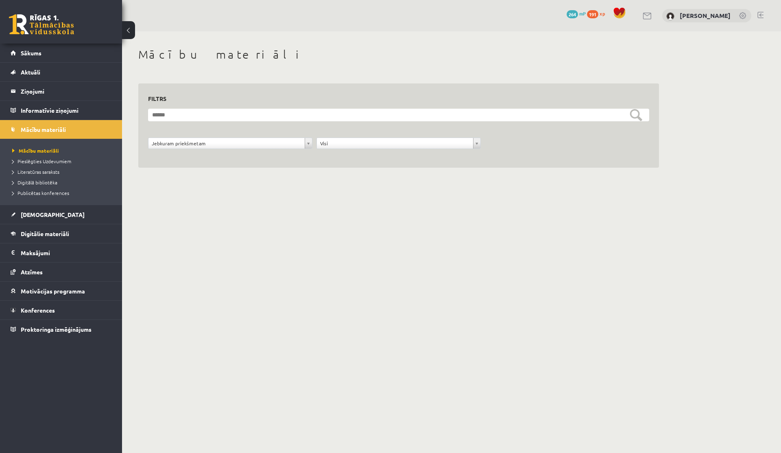
click at [35, 176] on li "Literatūras saraksts" at bounding box center [63, 171] width 102 height 11
click at [35, 172] on span "Literatūras saraksts" at bounding box center [39, 171] width 55 height 7
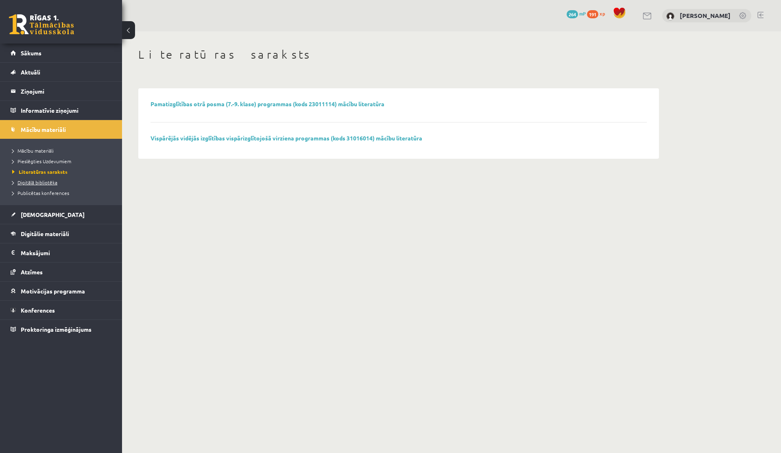
click at [31, 179] on span "Digitālā bibliotēka" at bounding box center [34, 182] width 45 height 7
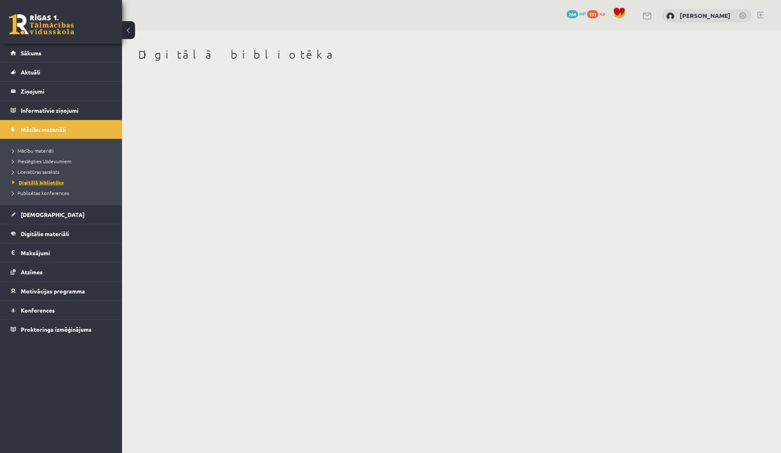
click at [31, 179] on span "Digitālā bibliotēka" at bounding box center [38, 182] width 52 height 7
click at [39, 232] on span "Digitālie materiāli" at bounding box center [45, 233] width 48 height 7
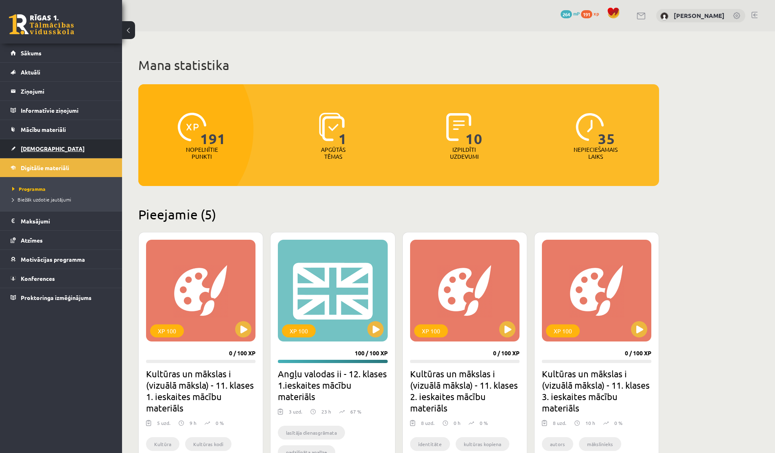
click at [41, 150] on span "[DEMOGRAPHIC_DATA]" at bounding box center [53, 148] width 64 height 7
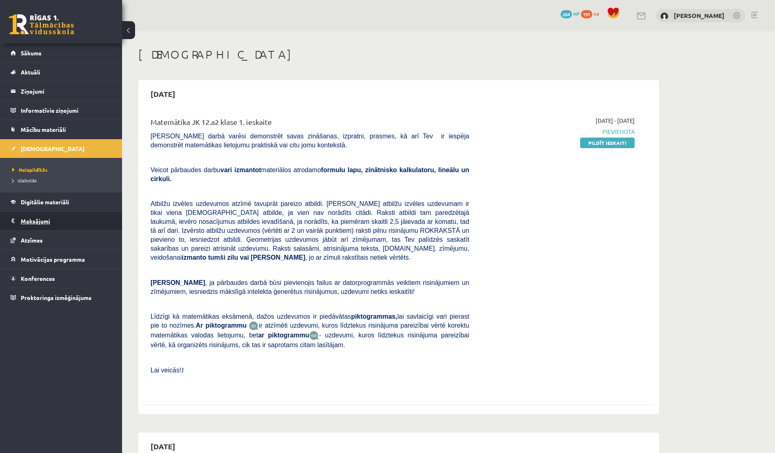
click at [37, 217] on legend "Maksājumi 0" at bounding box center [66, 221] width 91 height 19
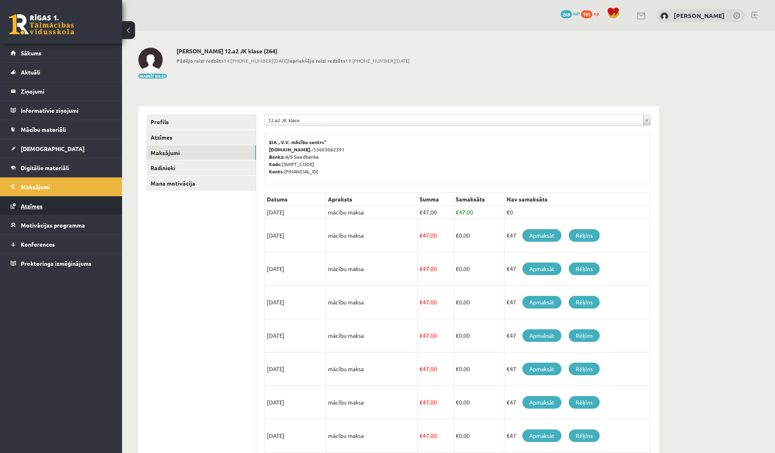
click at [33, 208] on span "Atzīmes" at bounding box center [32, 205] width 22 height 7
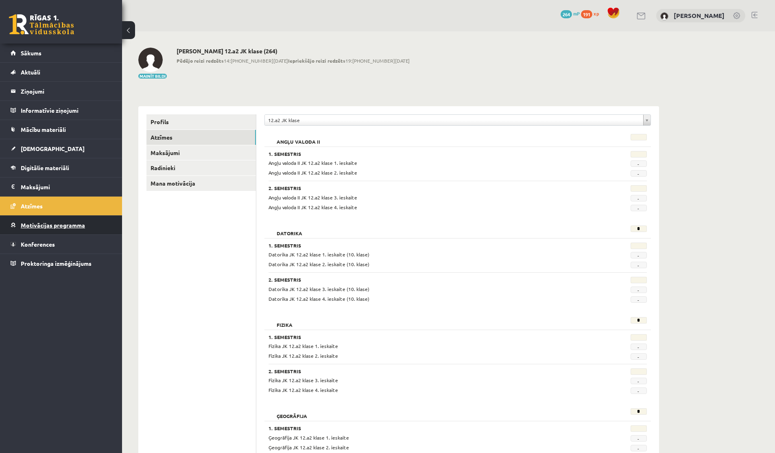
click at [37, 231] on link "Motivācijas programma" at bounding box center [61, 225] width 101 height 19
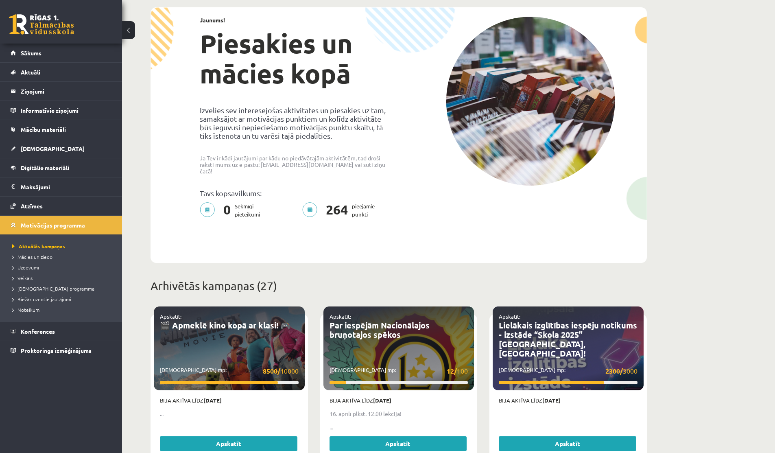
scroll to position [54, 0]
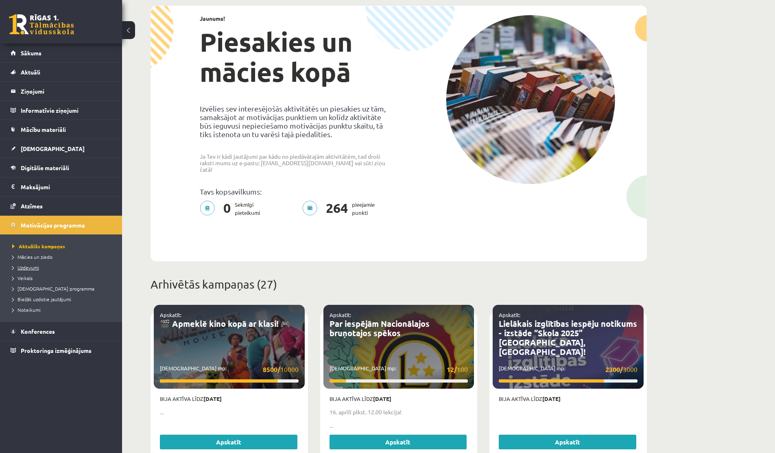
click at [31, 267] on span "Uzdevumi" at bounding box center [25, 267] width 27 height 7
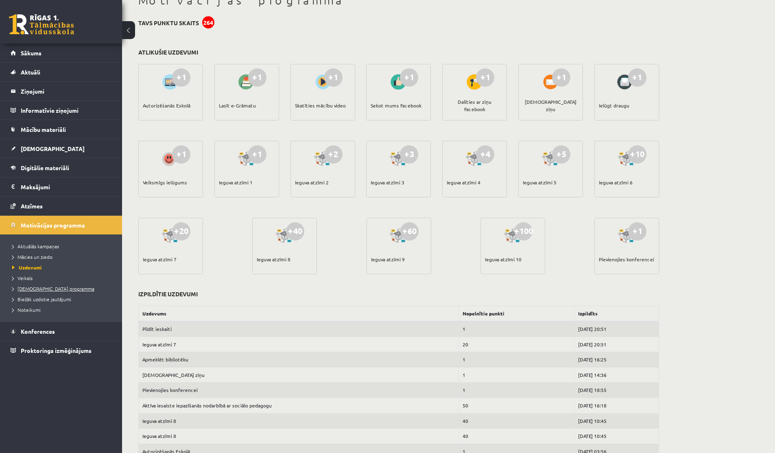
click at [27, 289] on span "[DEMOGRAPHIC_DATA] programma" at bounding box center [53, 288] width 82 height 7
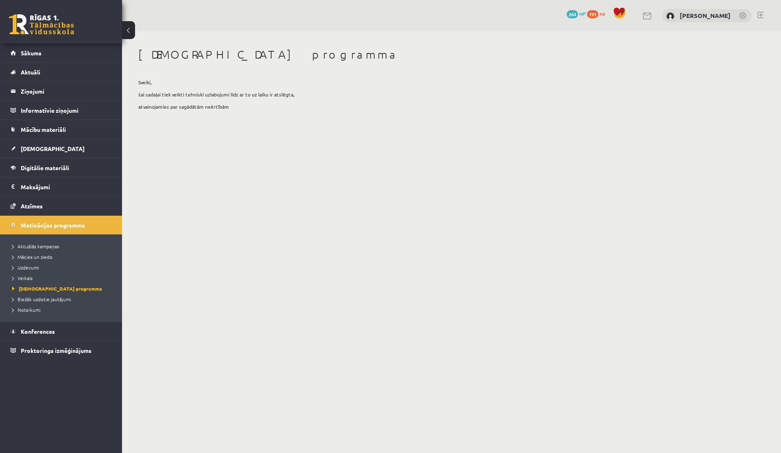
click at [24, 282] on li "Veikals" at bounding box center [63, 278] width 102 height 11
click at [23, 278] on span "Veikals" at bounding box center [24, 278] width 24 height 7
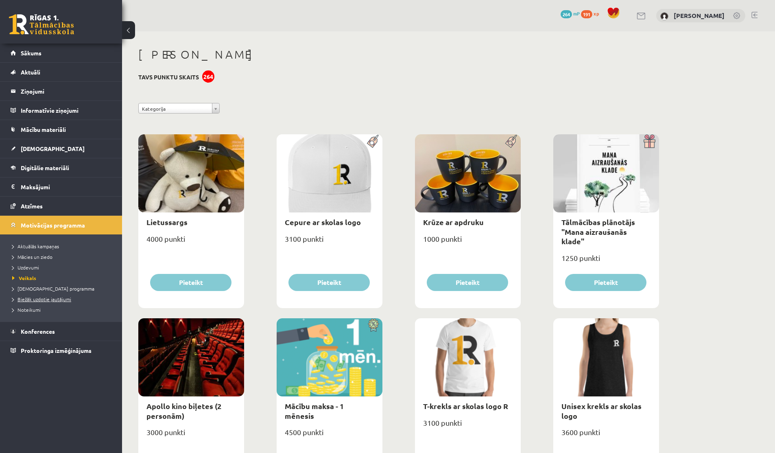
click at [24, 297] on span "Biežāk uzdotie jautājumi" at bounding box center [41, 299] width 59 height 7
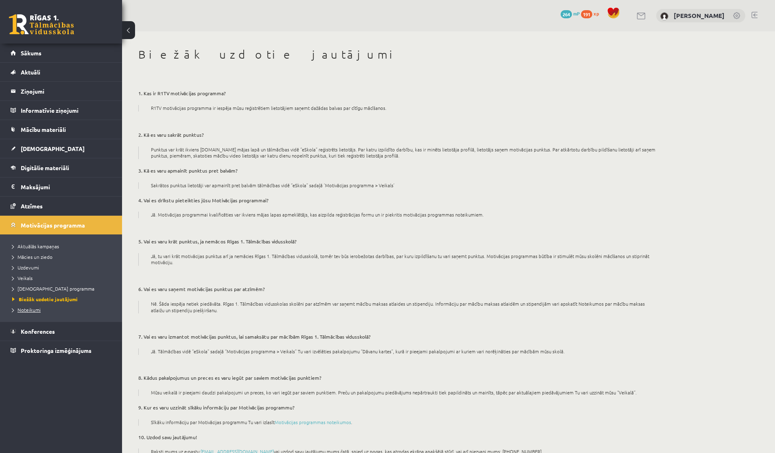
click at [22, 308] on span "Noteikumi" at bounding box center [26, 309] width 28 height 7
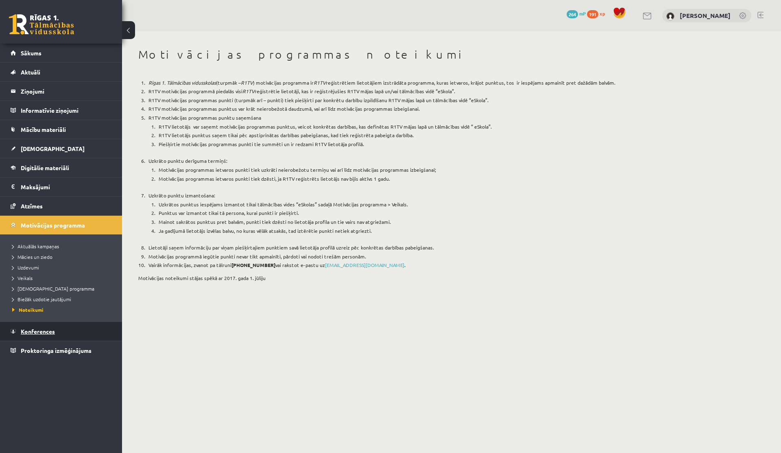
click at [28, 331] on span "Konferences" at bounding box center [38, 331] width 34 height 7
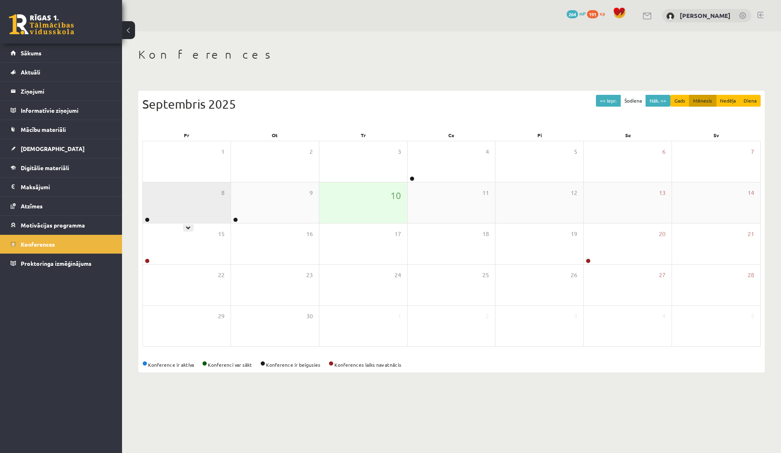
click at [181, 196] on div "8" at bounding box center [187, 202] width 88 height 41
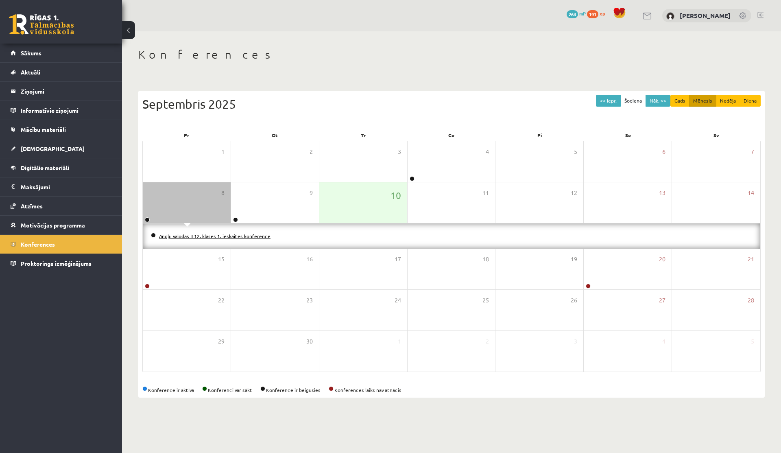
click at [176, 233] on link "Angļu valodas II 12. klases 1. ieskaites konference" at bounding box center [214, 236] width 111 height 7
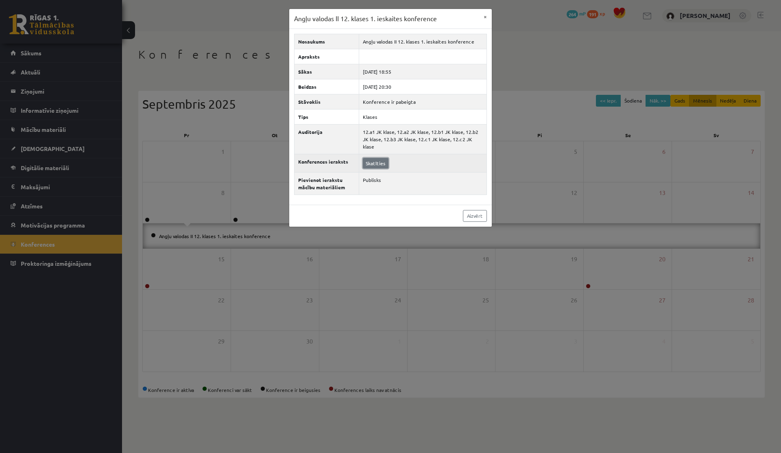
click at [378, 158] on link "Skatīties" at bounding box center [376, 163] width 26 height 11
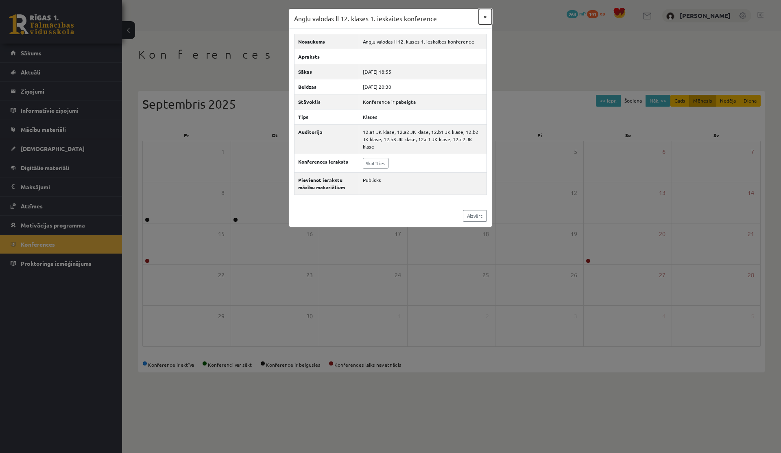
click at [486, 17] on button "×" at bounding box center [485, 16] width 13 height 15
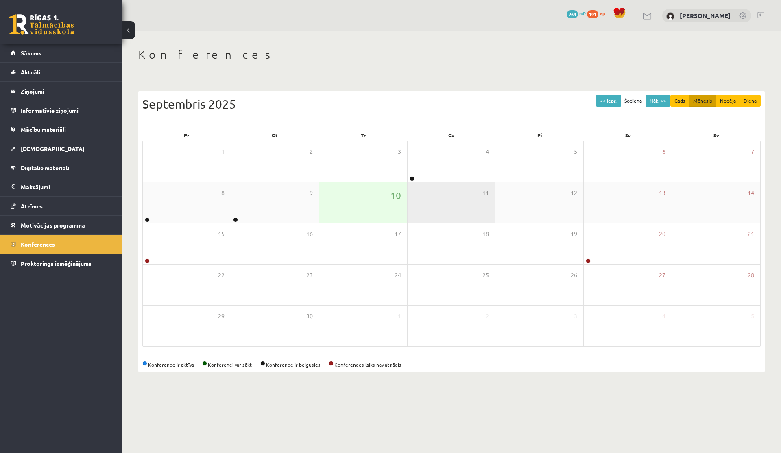
click at [455, 203] on div "11" at bounding box center [452, 202] width 88 height 41
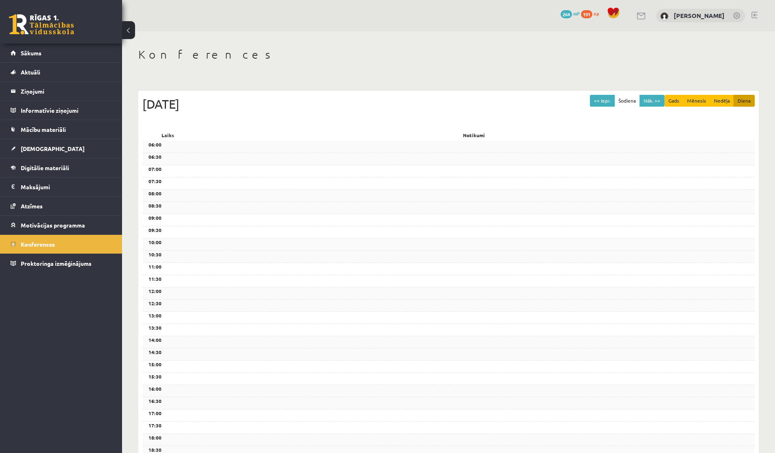
scroll to position [120, 0]
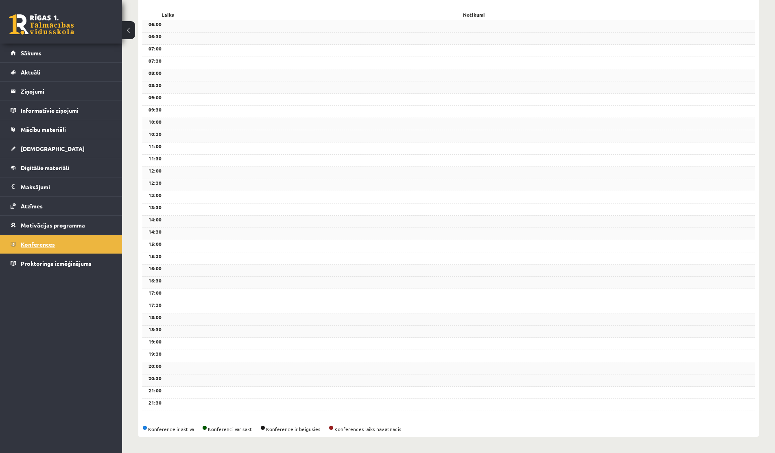
click at [48, 253] on link "Konferences" at bounding box center [61, 244] width 101 height 19
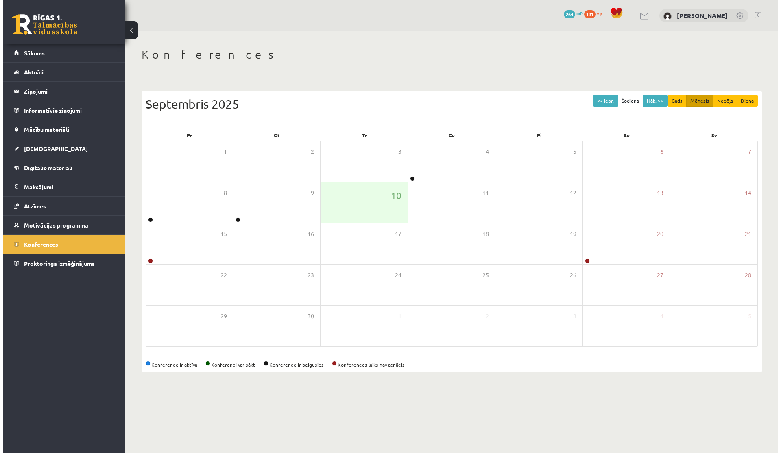
scroll to position [0, 0]
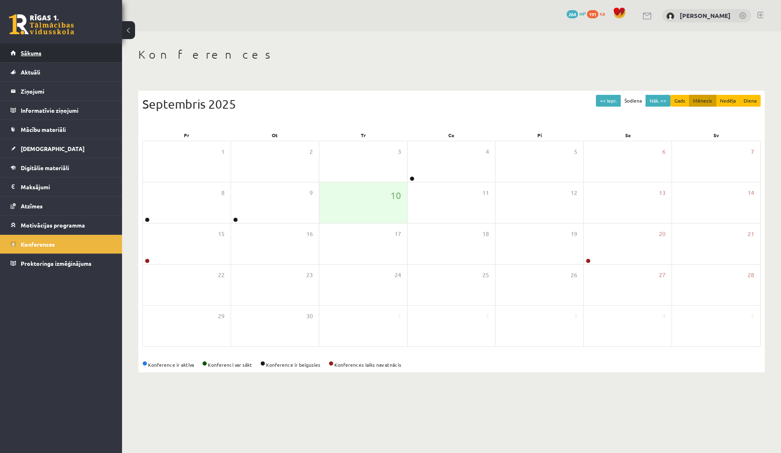
click at [28, 52] on span "Sākums" at bounding box center [31, 52] width 21 height 7
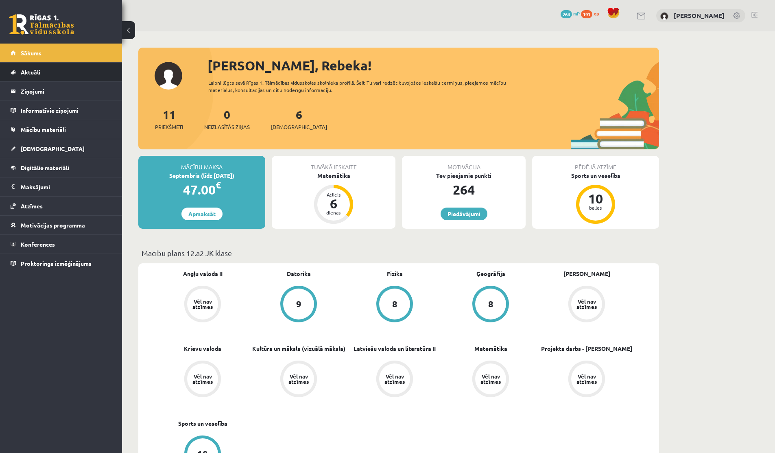
click at [37, 74] on span "Aktuāli" at bounding box center [31, 71] width 20 height 7
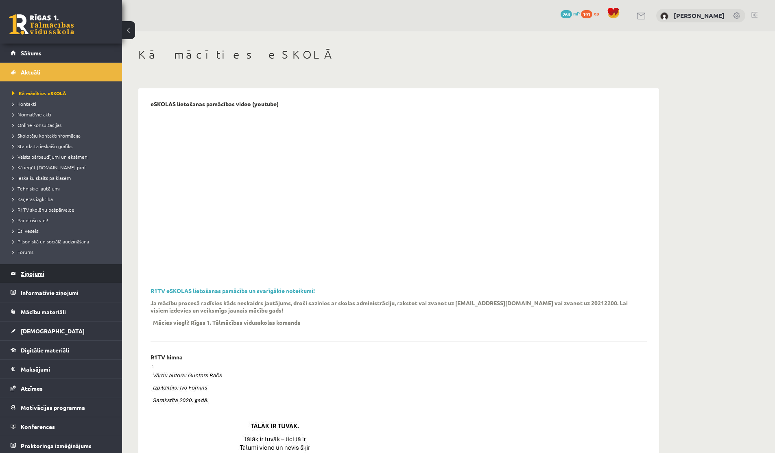
scroll to position [2, 0]
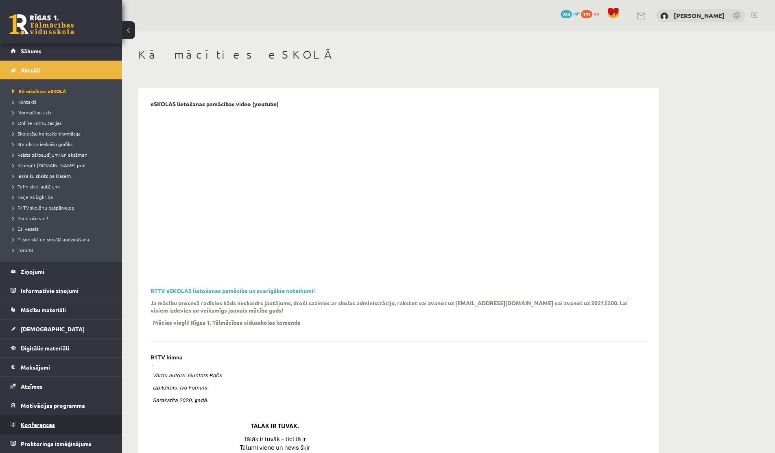
click at [31, 425] on span "Konferences" at bounding box center [38, 424] width 34 height 7
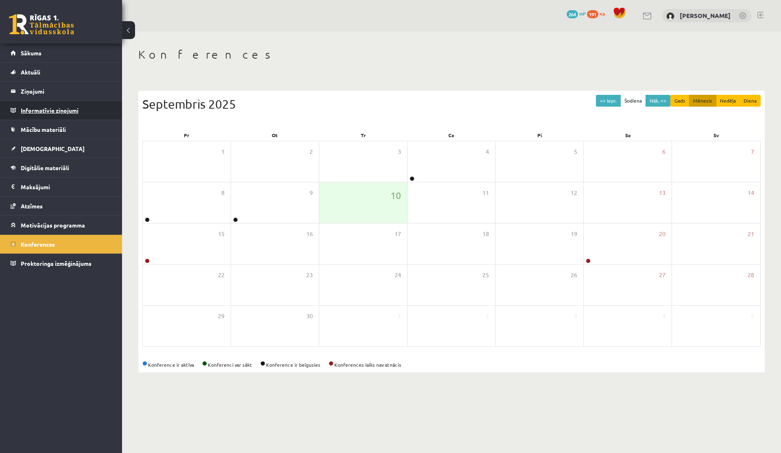
click at [35, 108] on legend "Informatīvie ziņojumi 0" at bounding box center [66, 110] width 91 height 19
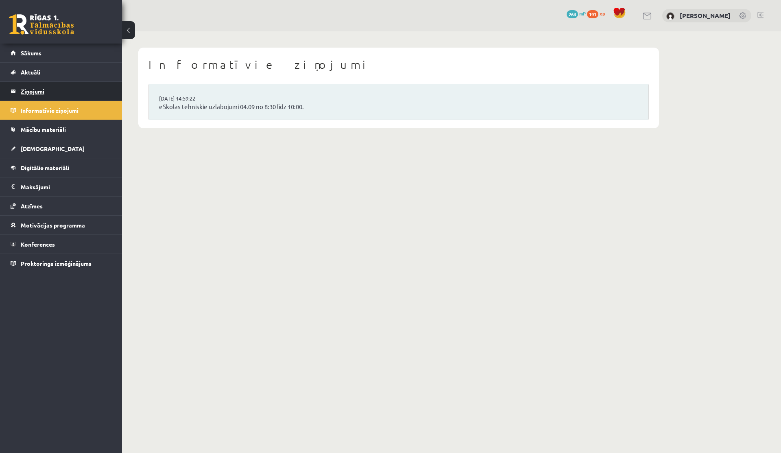
click at [29, 92] on legend "Ziņojumi 0" at bounding box center [66, 91] width 91 height 19
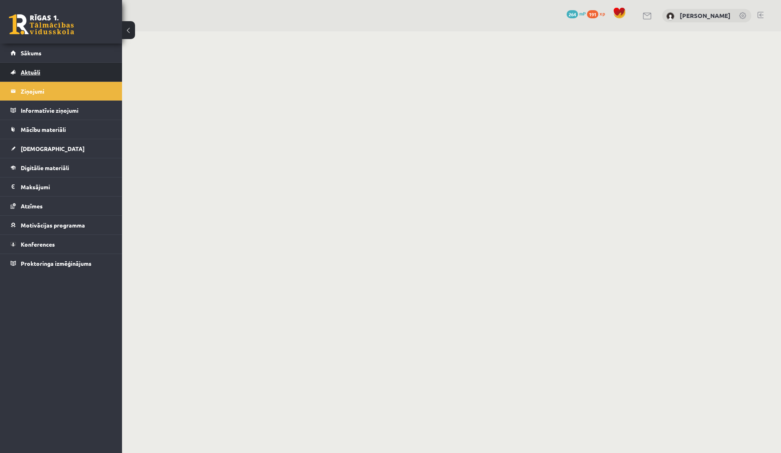
click at [29, 72] on span "Aktuāli" at bounding box center [31, 71] width 20 height 7
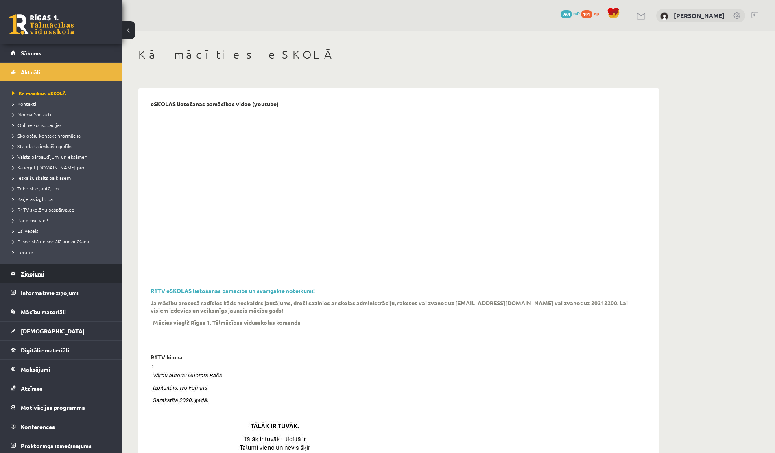
scroll to position [2, 0]
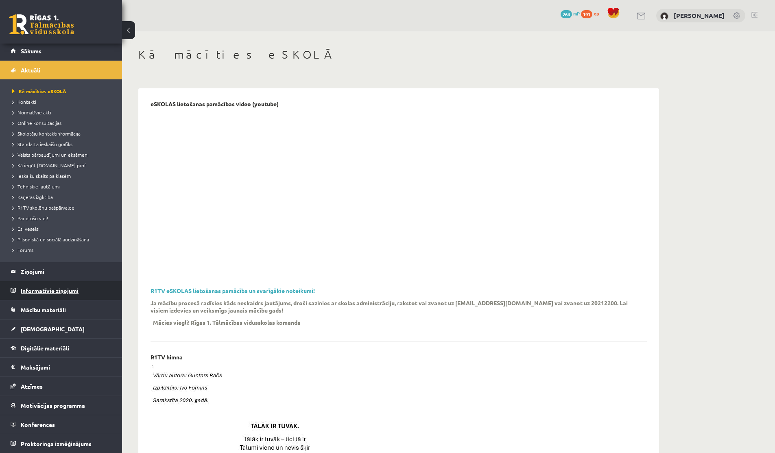
click at [33, 293] on legend "Informatīvie ziņojumi 0" at bounding box center [66, 290] width 91 height 19
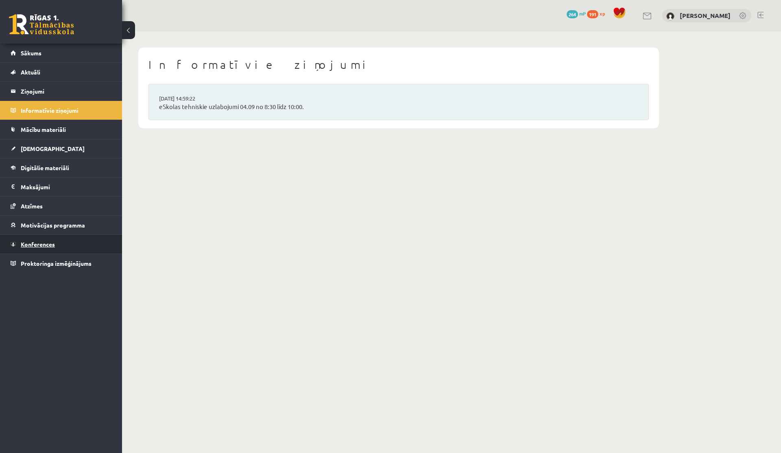
click at [31, 238] on link "Konferences" at bounding box center [61, 244] width 101 height 19
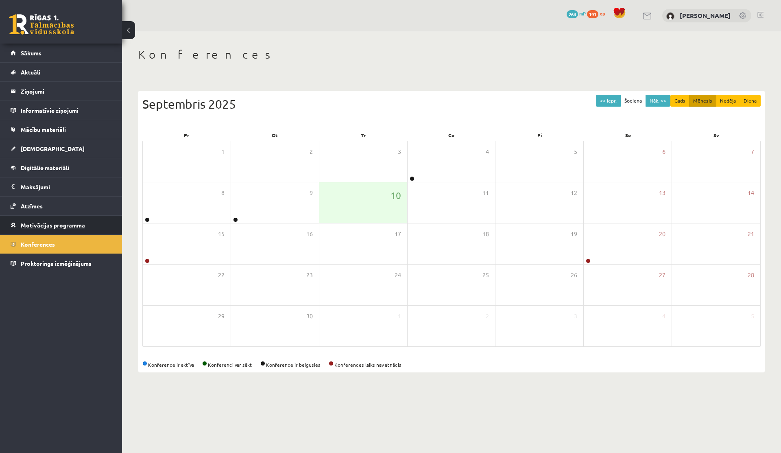
click at [47, 220] on link "Motivācijas programma" at bounding box center [61, 225] width 101 height 19
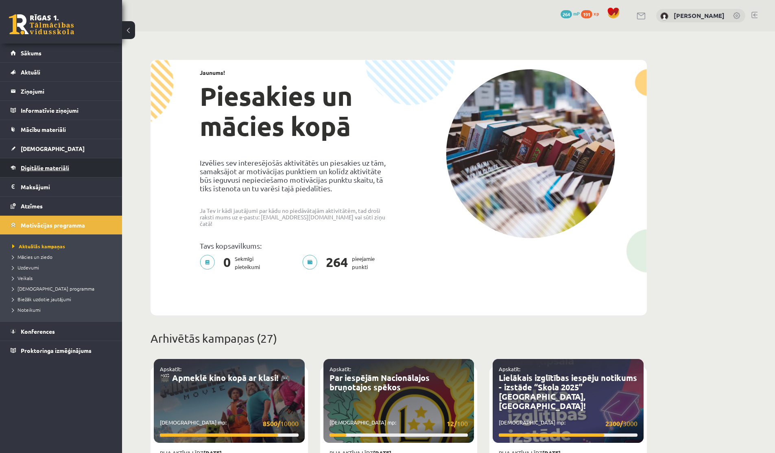
click at [33, 168] on span "Digitālie materiāli" at bounding box center [45, 167] width 48 height 7
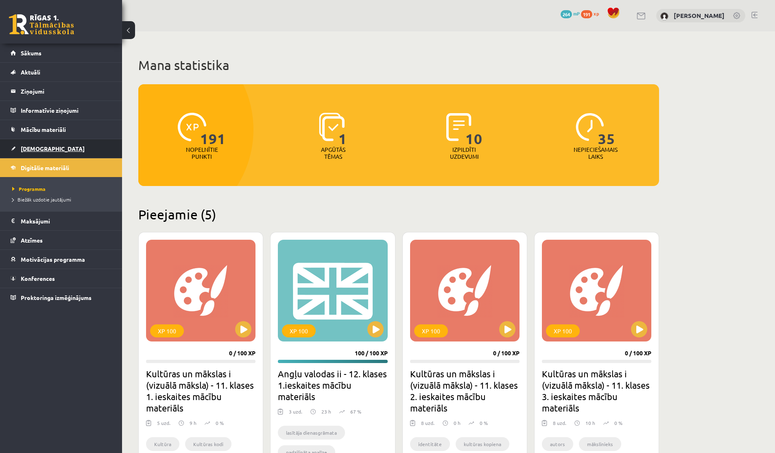
click at [31, 153] on link "[DEMOGRAPHIC_DATA]" at bounding box center [61, 148] width 101 height 19
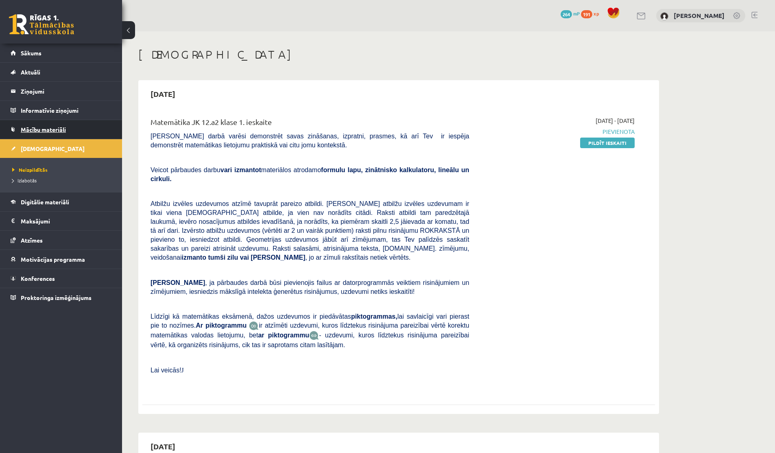
click at [33, 133] on link "Mācību materiāli" at bounding box center [61, 129] width 101 height 19
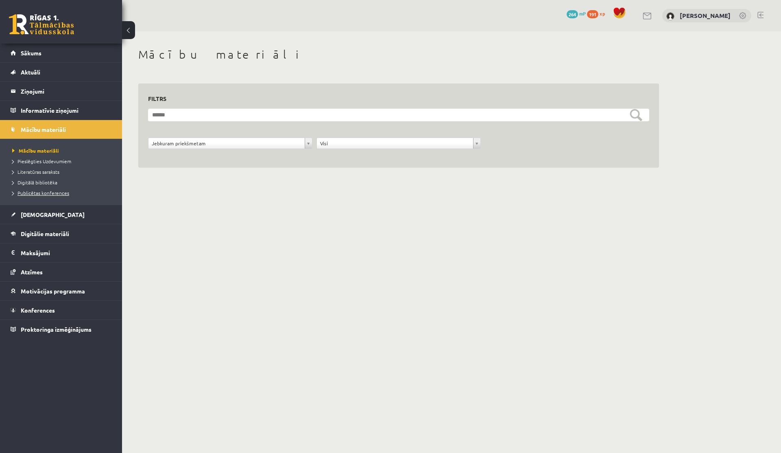
click at [30, 193] on span "Publicētas konferences" at bounding box center [40, 193] width 57 height 7
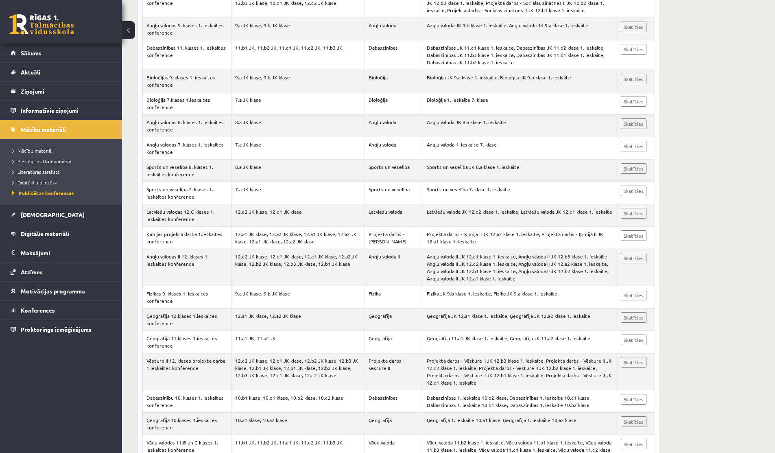
scroll to position [17877, 0]
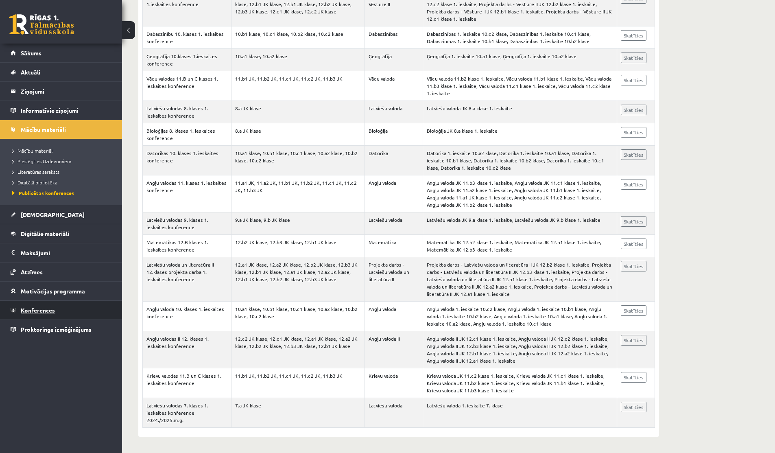
click at [43, 313] on span "Konferences" at bounding box center [38, 309] width 34 height 7
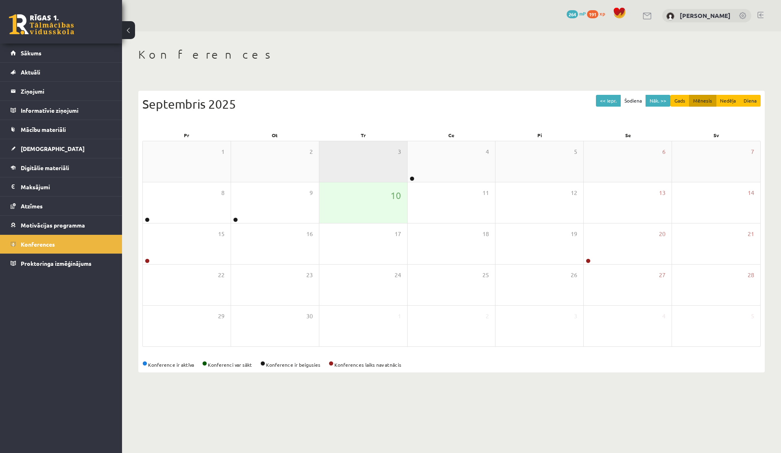
click at [405, 159] on div "3" at bounding box center [363, 161] width 88 height 41
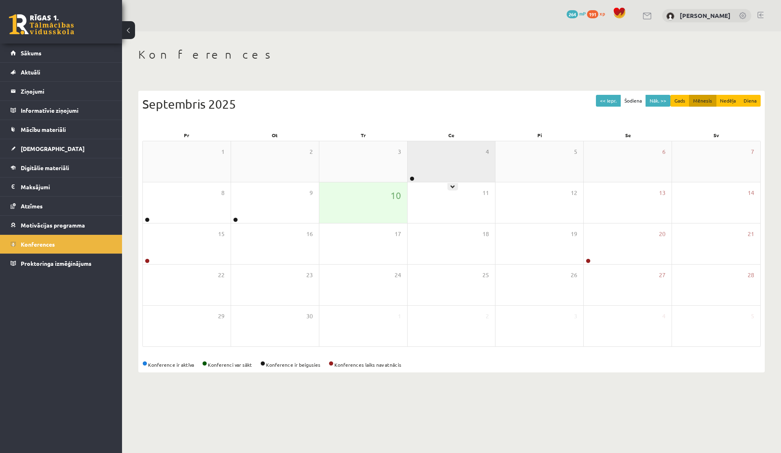
click at [416, 159] on div "4" at bounding box center [452, 161] width 88 height 41
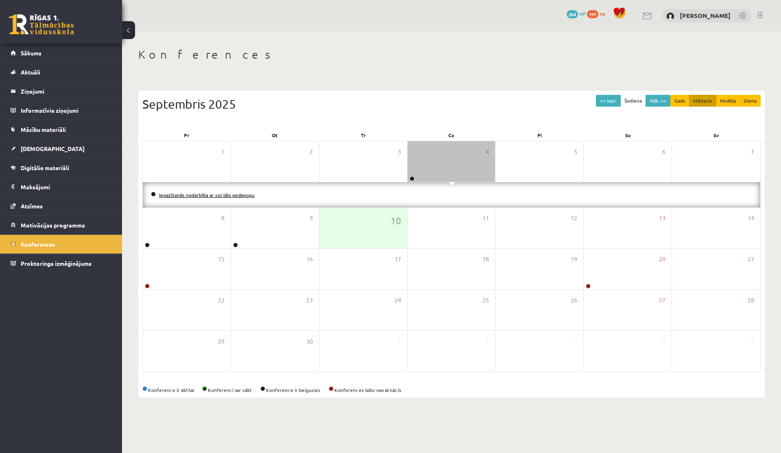
click at [186, 196] on link "Iepazīšanās nodarbība ar sociālo pedagogu" at bounding box center [207, 195] width 96 height 7
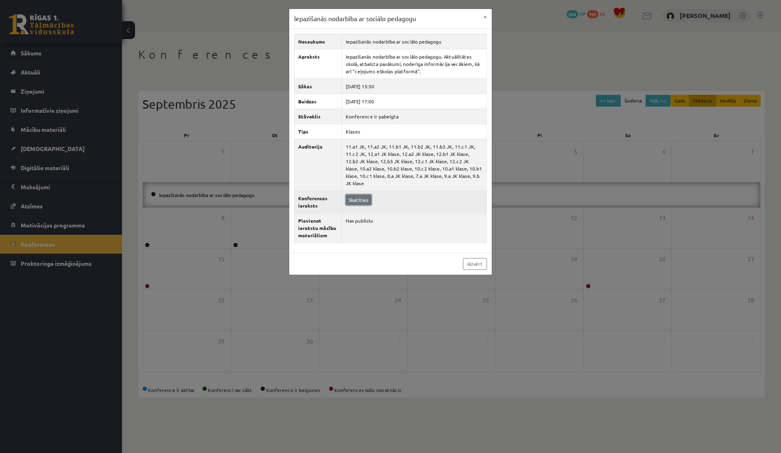
click at [366, 195] on link "Skatīties" at bounding box center [359, 200] width 26 height 11
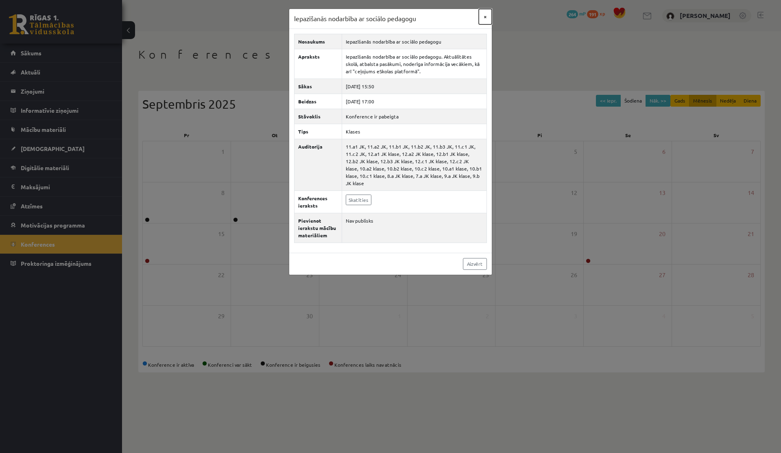
click at [483, 15] on button "×" at bounding box center [485, 16] width 13 height 15
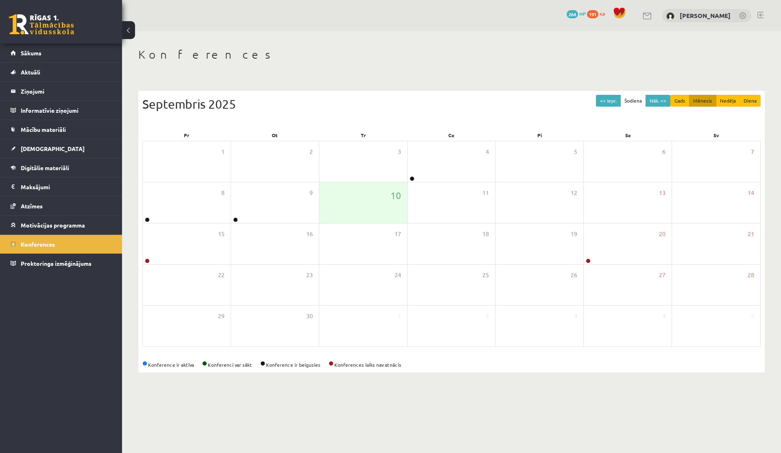
click at [673, 16] on div "[PERSON_NAME]" at bounding box center [706, 16] width 89 height 14
click at [689, 17] on link "[PERSON_NAME]" at bounding box center [705, 15] width 51 height 8
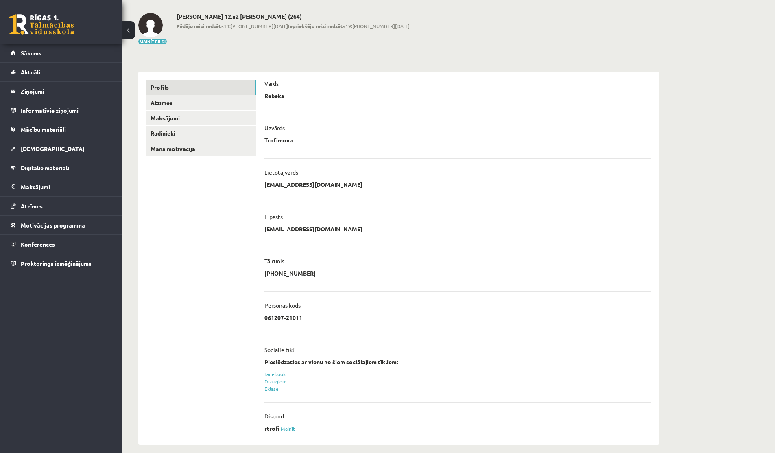
scroll to position [43, 0]
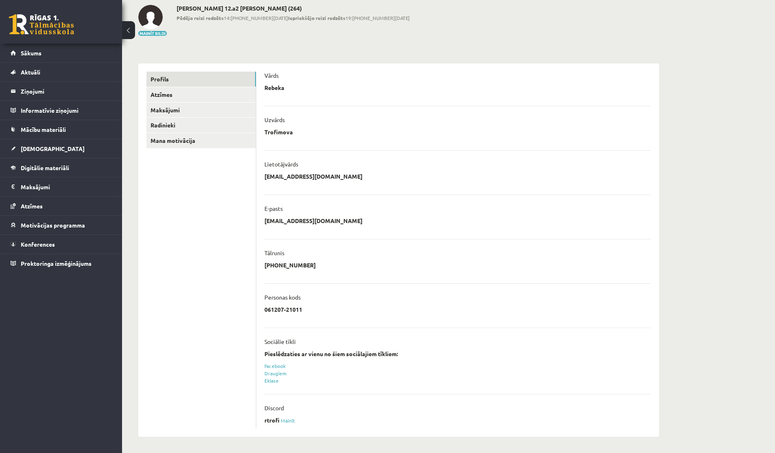
click at [270, 420] on p "rtrofi" at bounding box center [272, 419] width 15 height 7
click at [289, 420] on link "Mainīt" at bounding box center [288, 420] width 15 height 7
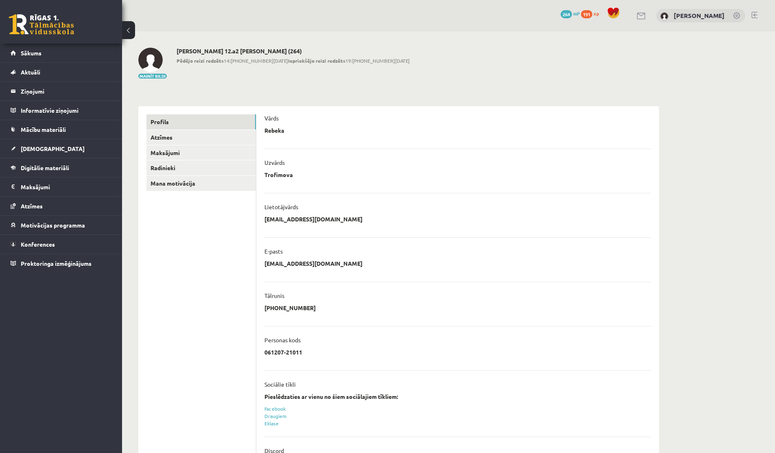
scroll to position [43, 0]
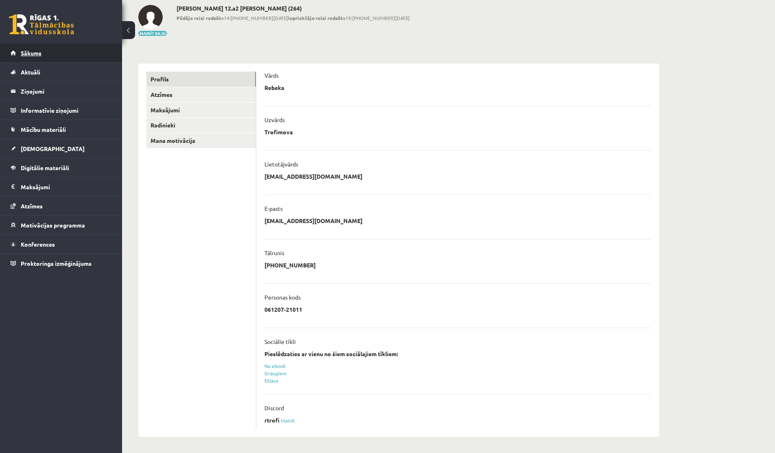
click at [23, 50] on span "Sākums" at bounding box center [31, 52] width 21 height 7
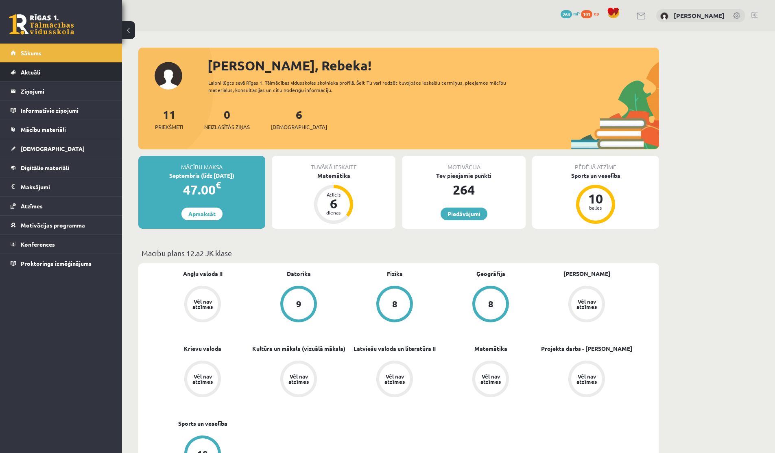
click at [61, 78] on link "Aktuāli" at bounding box center [61, 72] width 101 height 19
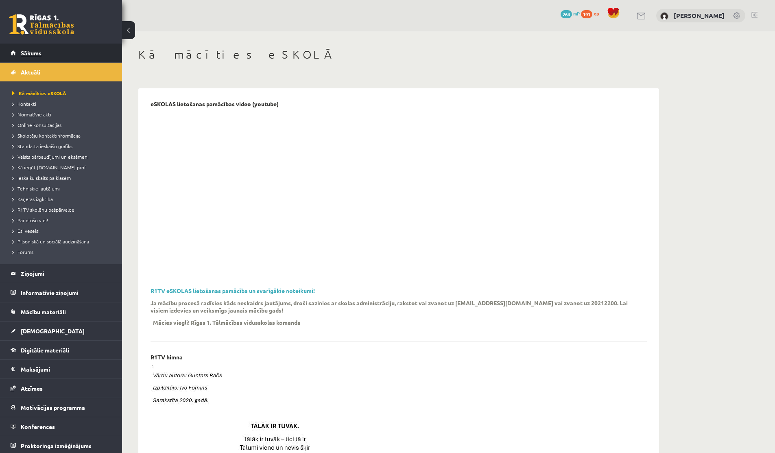
click at [32, 54] on span "Sākums" at bounding box center [31, 52] width 21 height 7
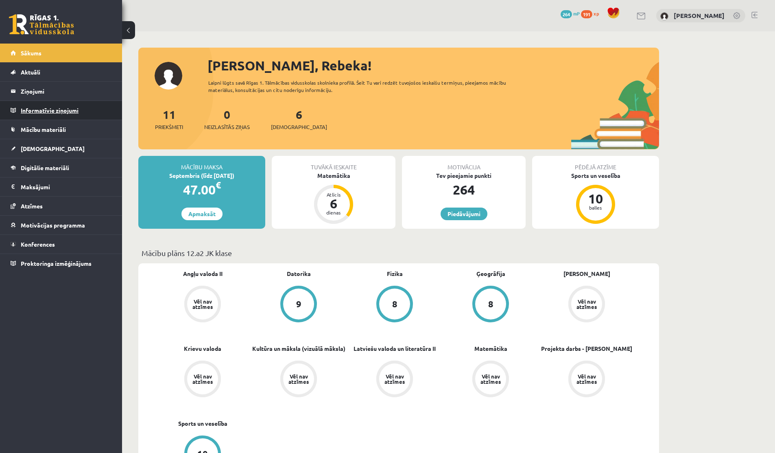
click at [59, 104] on legend "Informatīvie ziņojumi 0" at bounding box center [66, 110] width 91 height 19
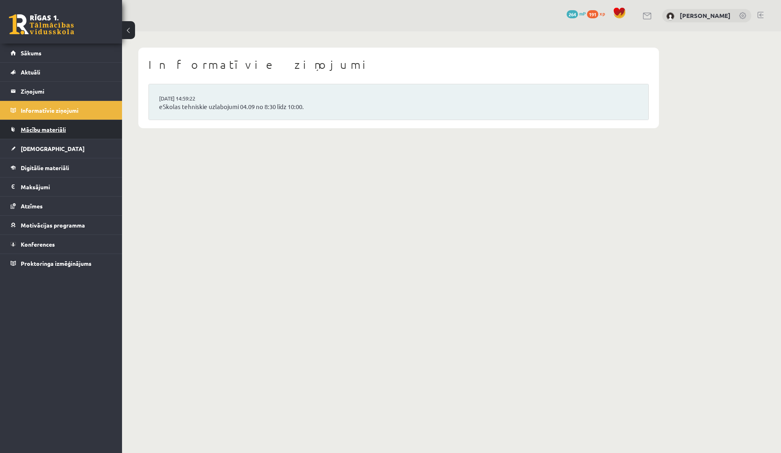
click at [34, 133] on link "Mācību materiāli" at bounding box center [61, 129] width 101 height 19
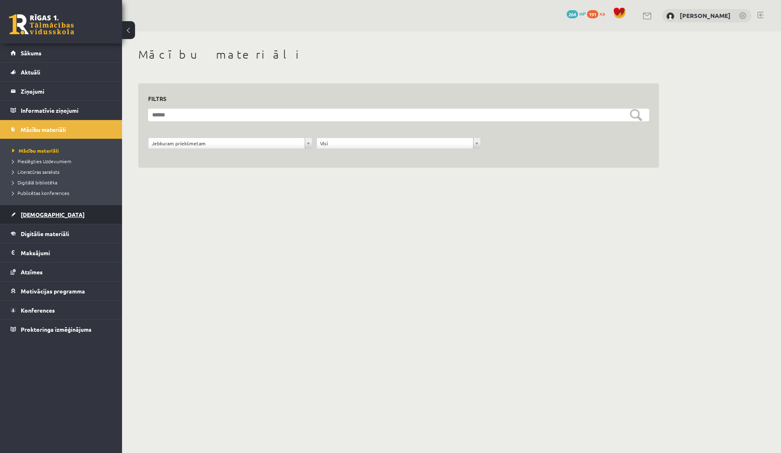
click at [24, 214] on span "[DEMOGRAPHIC_DATA]" at bounding box center [53, 214] width 64 height 7
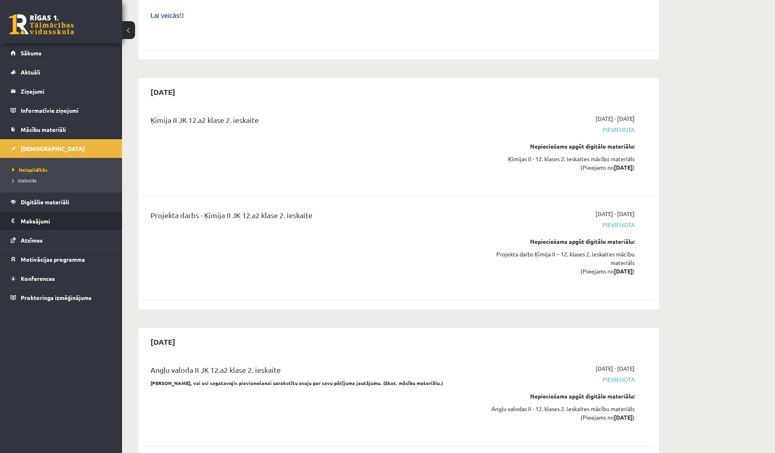
scroll to position [2106, 0]
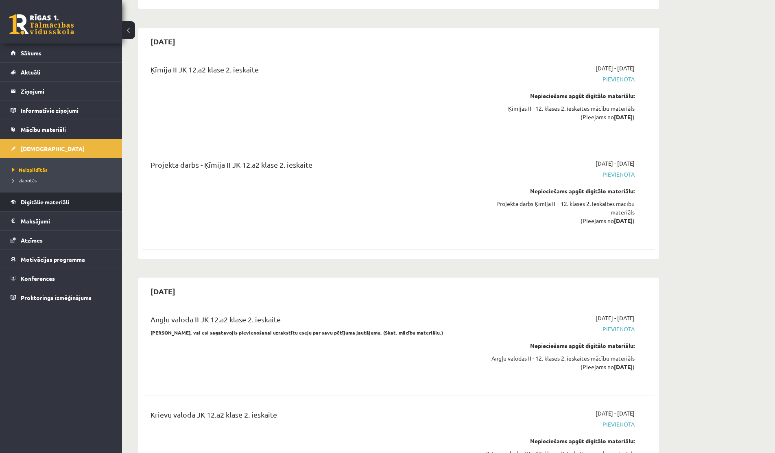
click at [26, 203] on span "Digitālie materiāli" at bounding box center [45, 201] width 48 height 7
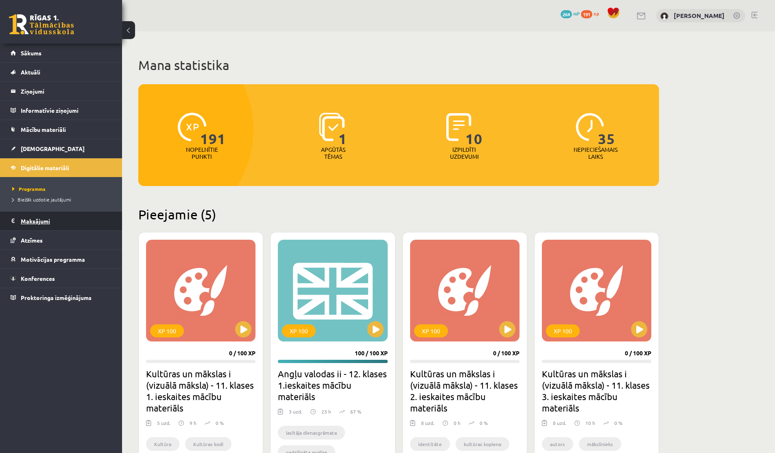
click at [39, 219] on legend "Maksājumi 0" at bounding box center [66, 221] width 91 height 19
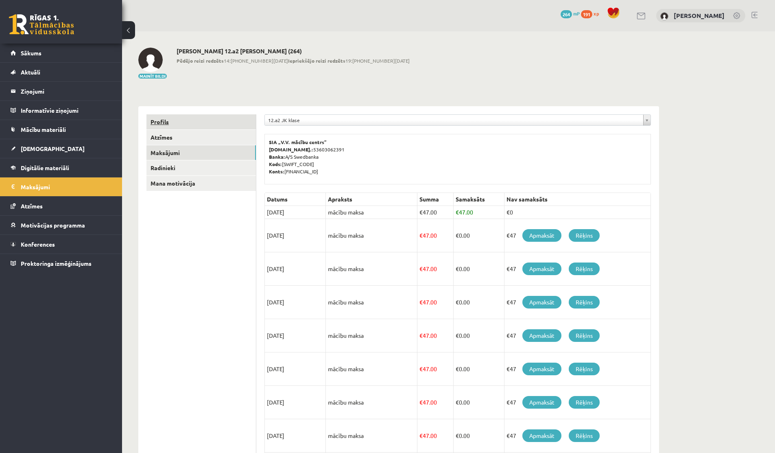
click at [169, 120] on link "Profils" at bounding box center [200, 121] width 109 height 15
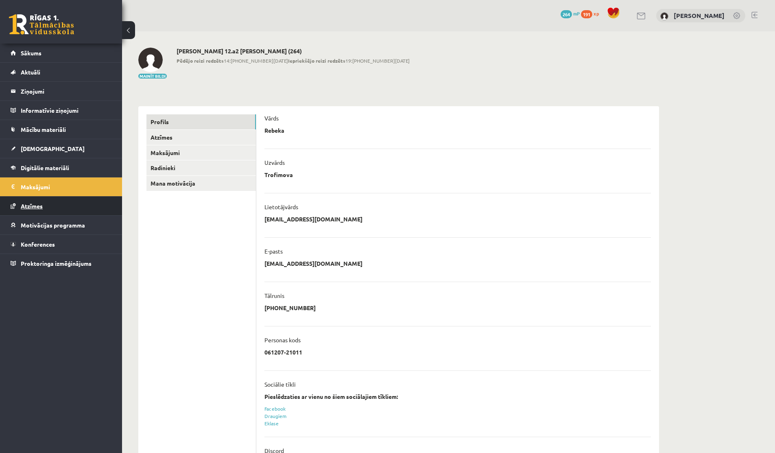
click at [79, 214] on link "Atzīmes" at bounding box center [61, 206] width 101 height 19
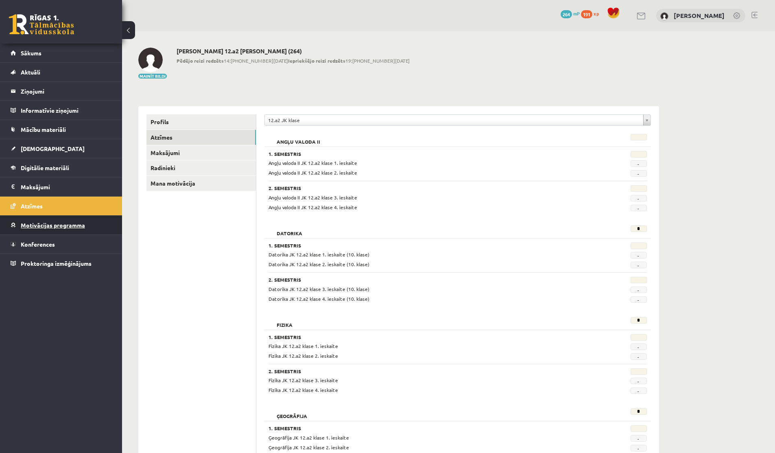
click at [72, 227] on span "Motivācijas programma" at bounding box center [53, 224] width 64 height 7
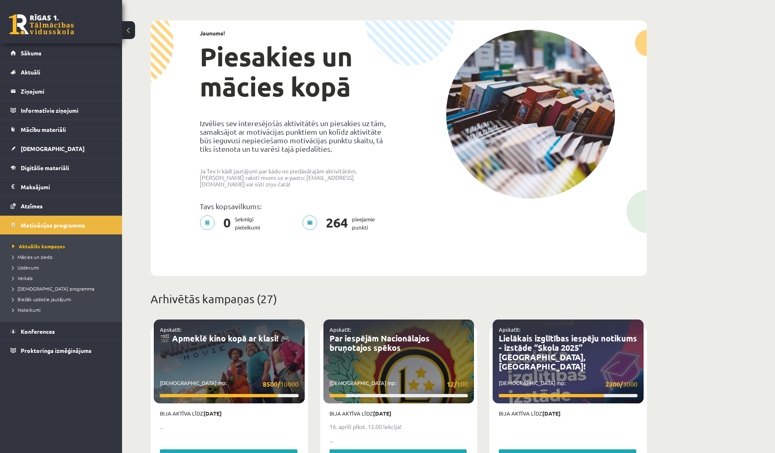
scroll to position [116, 0]
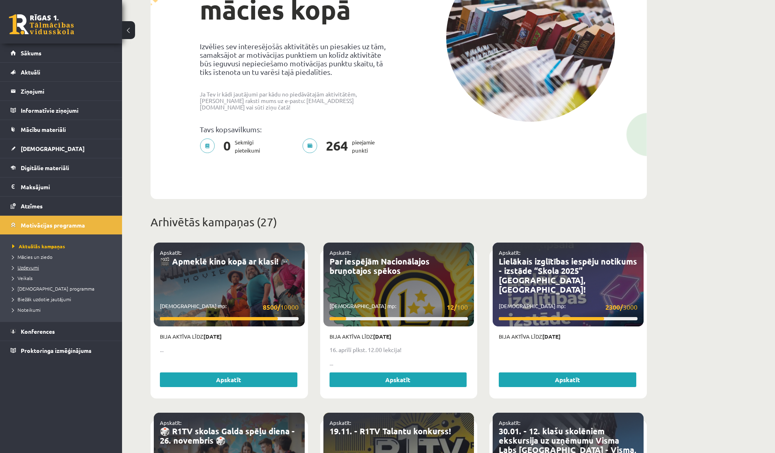
click at [25, 268] on span "Uzdevumi" at bounding box center [25, 267] width 27 height 7
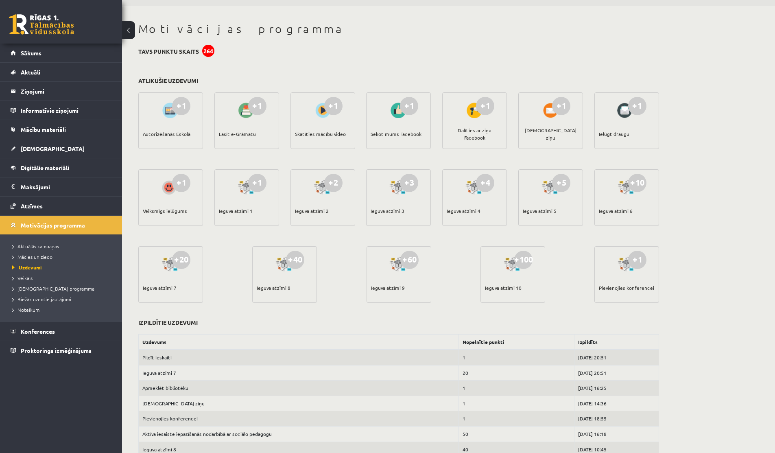
scroll to position [7, 0]
